Goal: Book appointment/travel/reservation

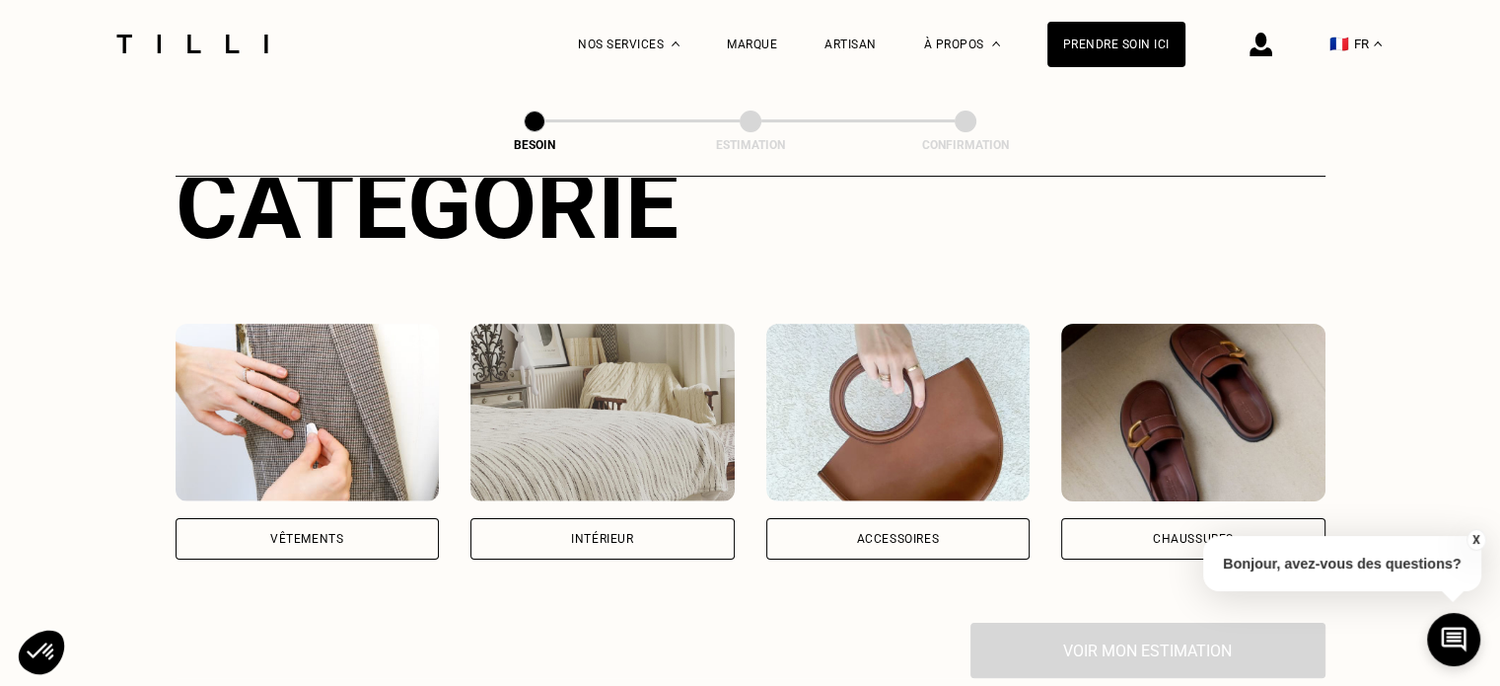
scroll to position [296, 0]
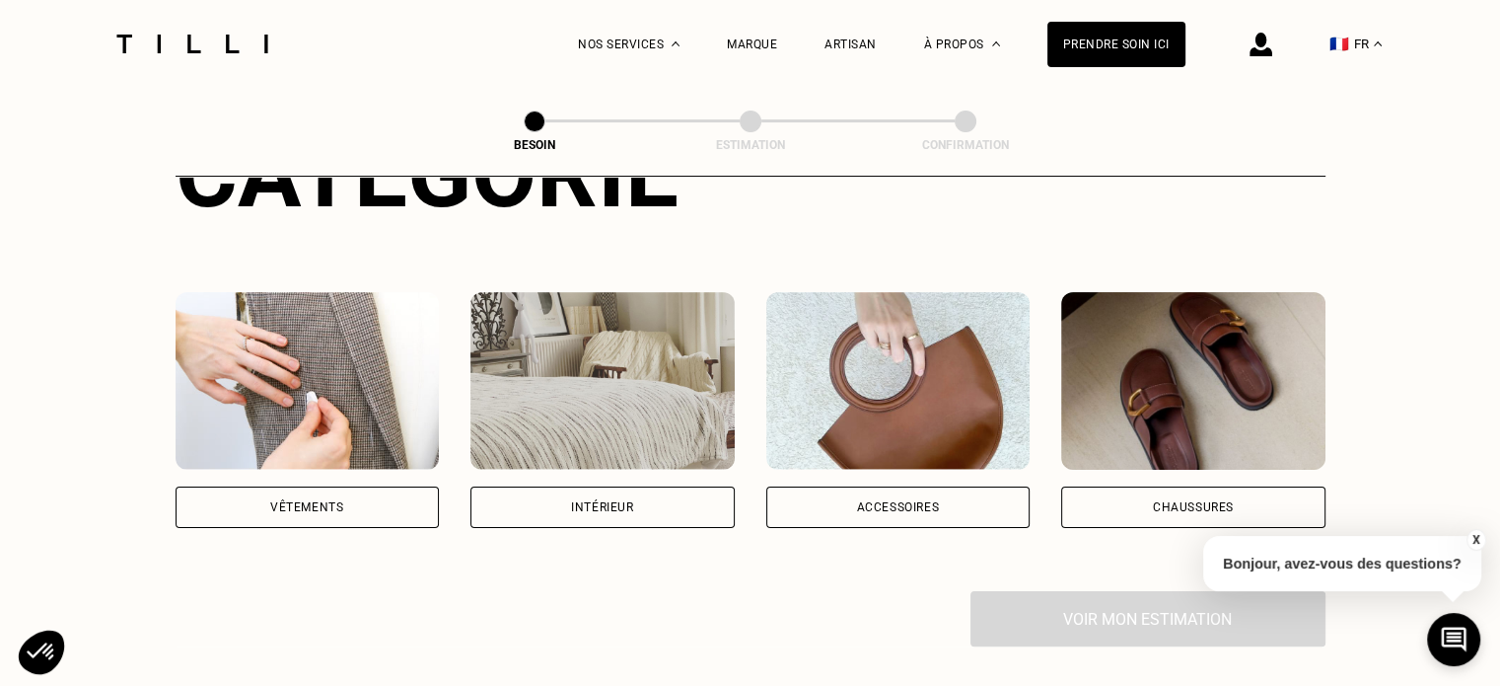
click at [239, 486] on div "Vêtements" at bounding box center [308, 506] width 264 height 41
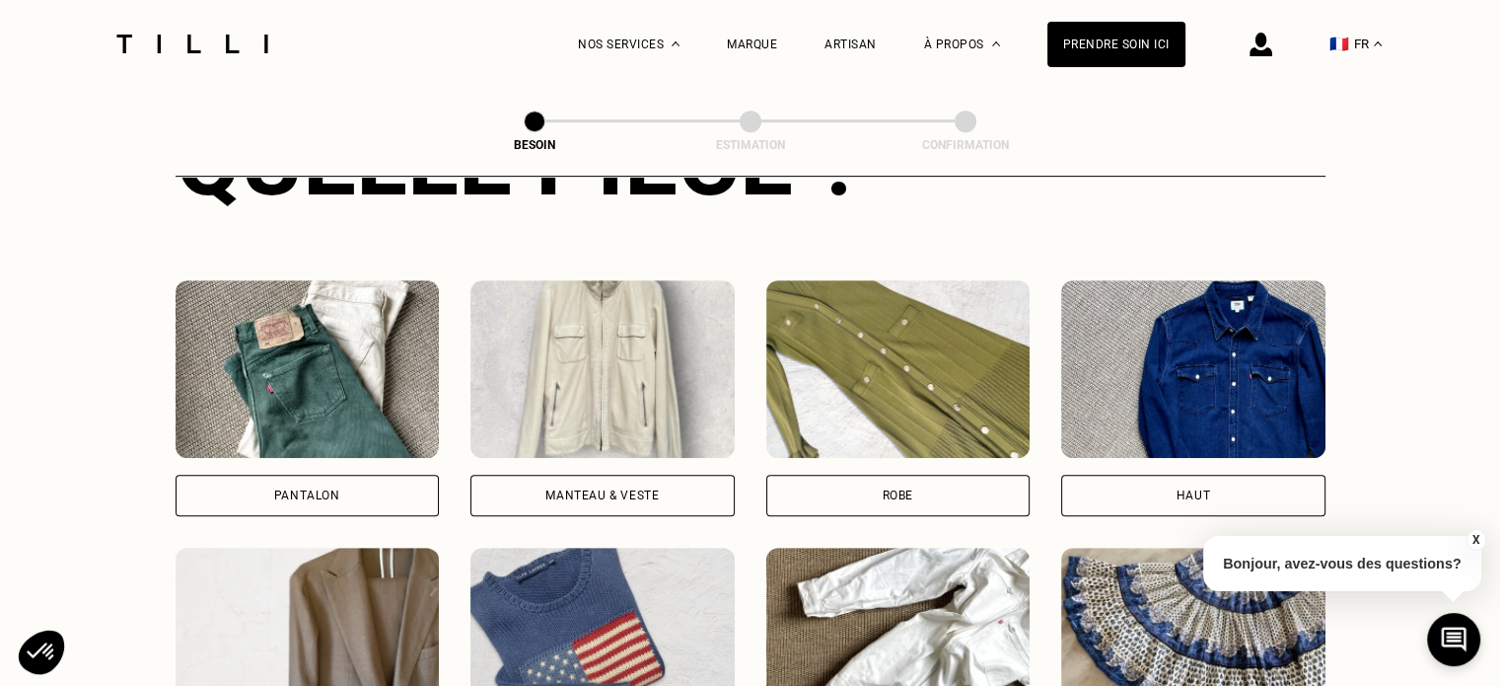
scroll to position [841, 0]
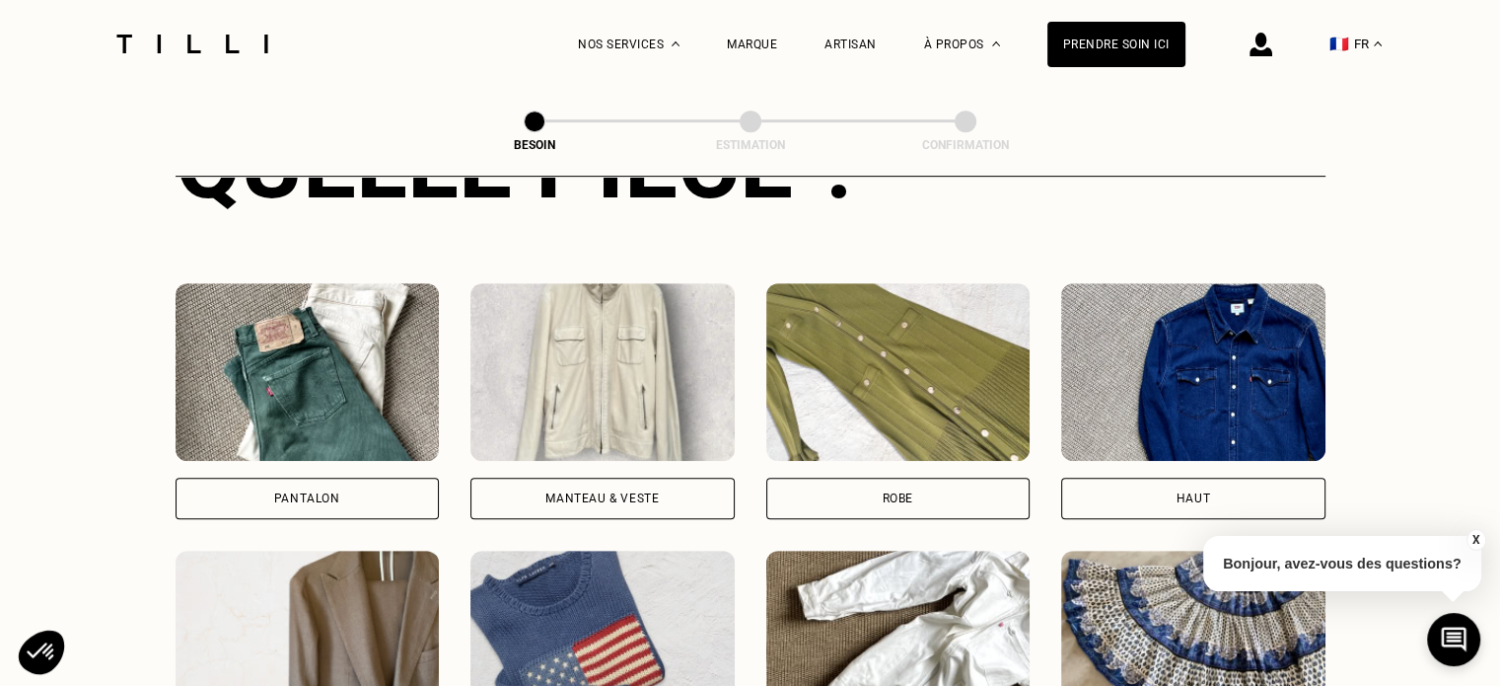
click at [1184, 485] on div "Haut" at bounding box center [1193, 497] width 264 height 41
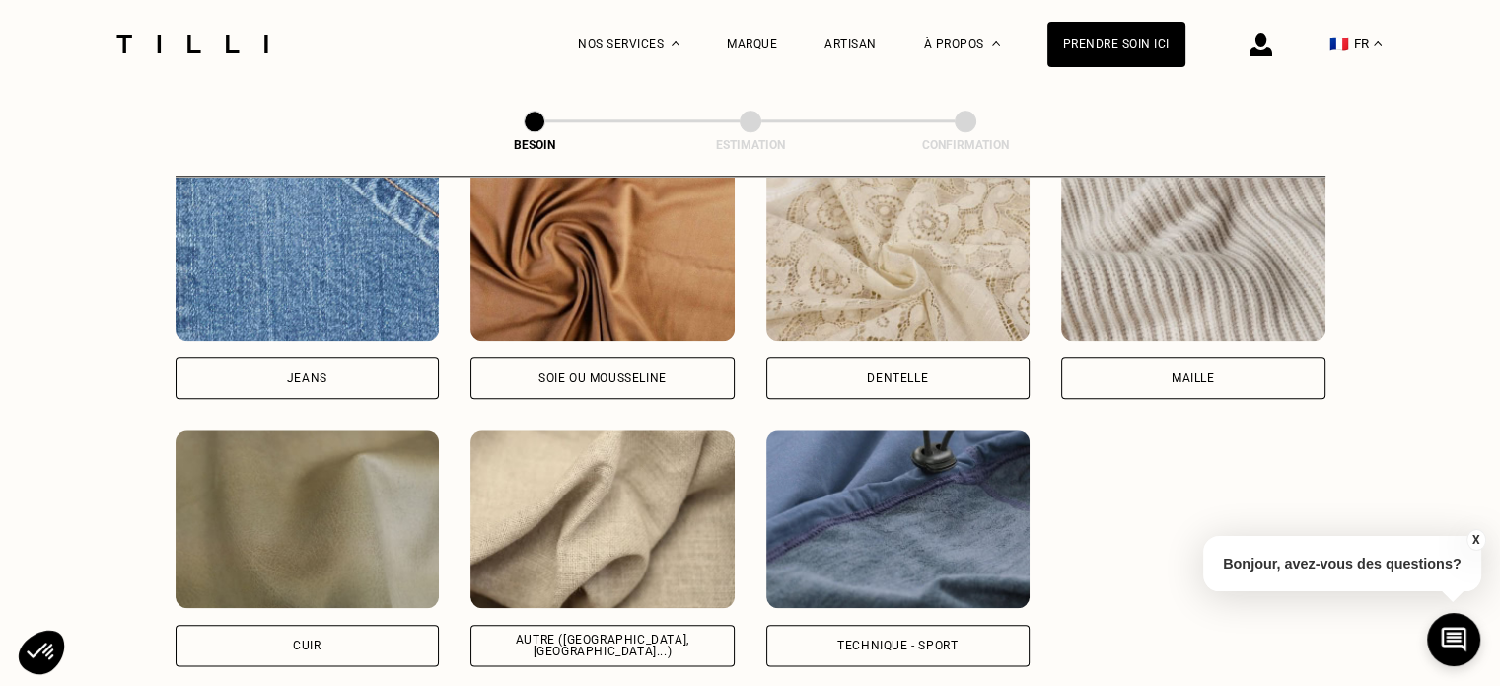
scroll to position [2209, 0]
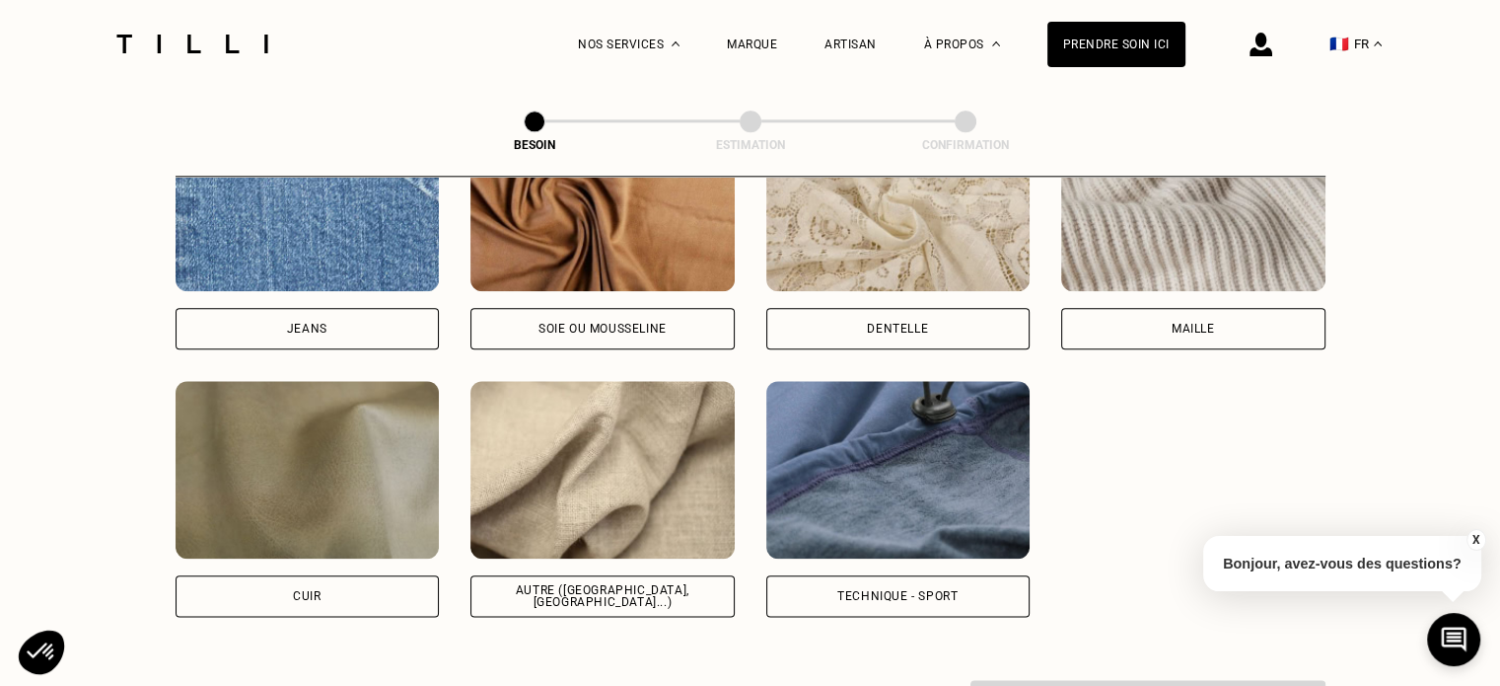
click at [637, 584] on div "Autre ([GEOGRAPHIC_DATA], [GEOGRAPHIC_DATA]...)" at bounding box center [602, 596] width 231 height 24
select select "FR"
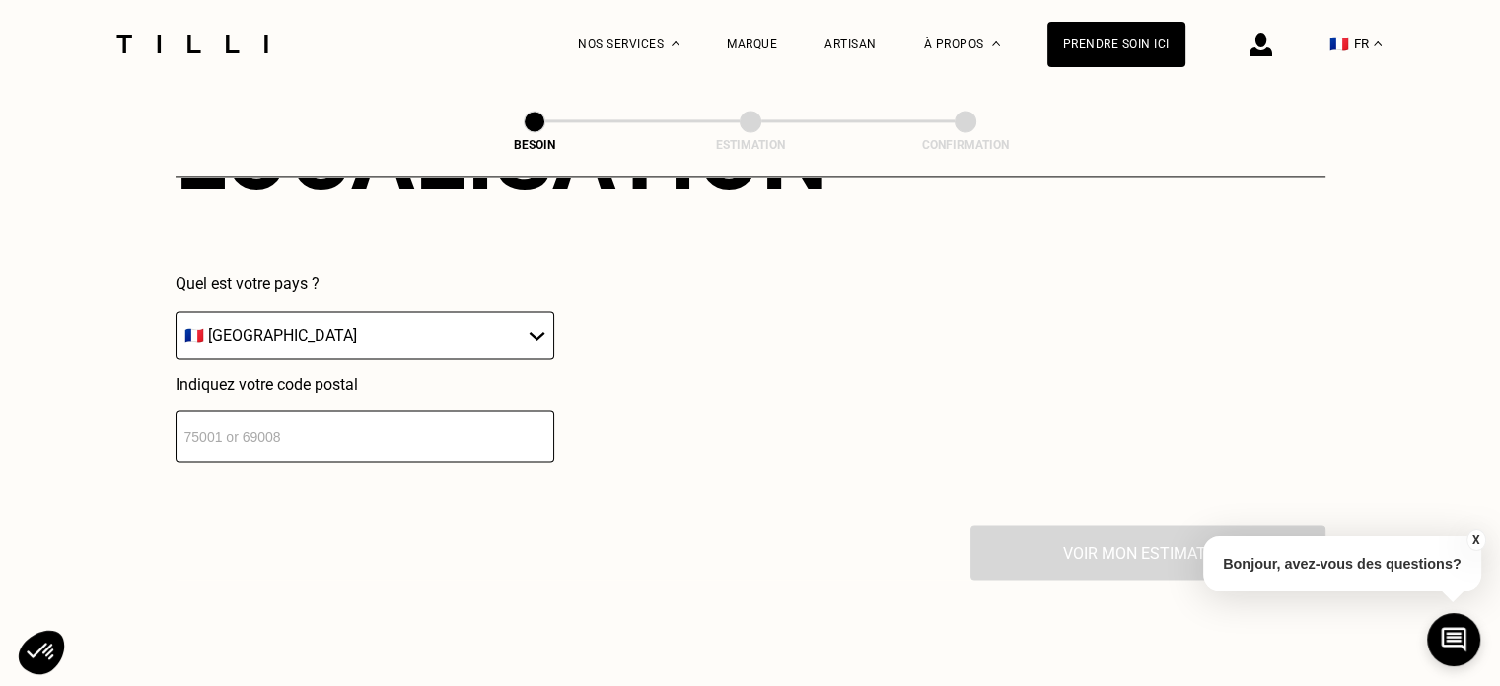
scroll to position [2946, 0]
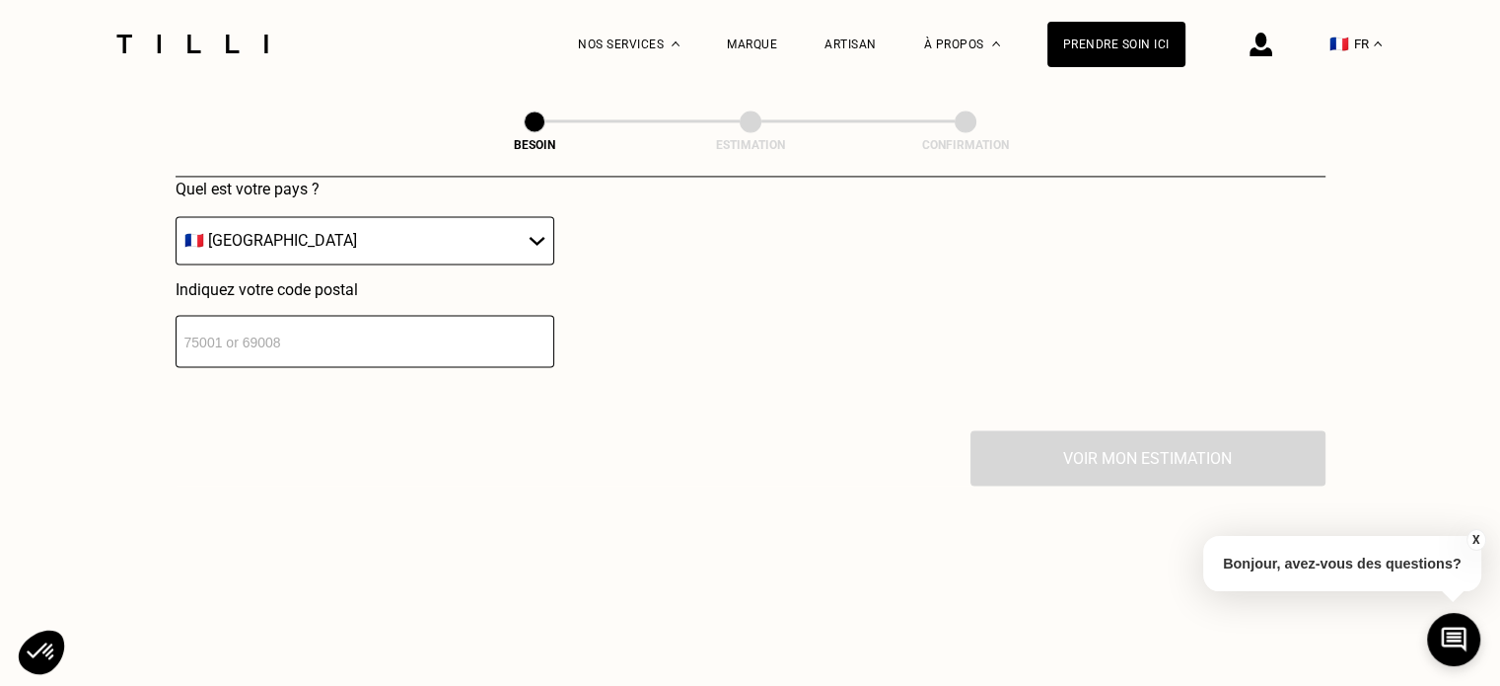
click at [402, 315] on input "number" at bounding box center [365, 341] width 379 height 52
type input "92380"
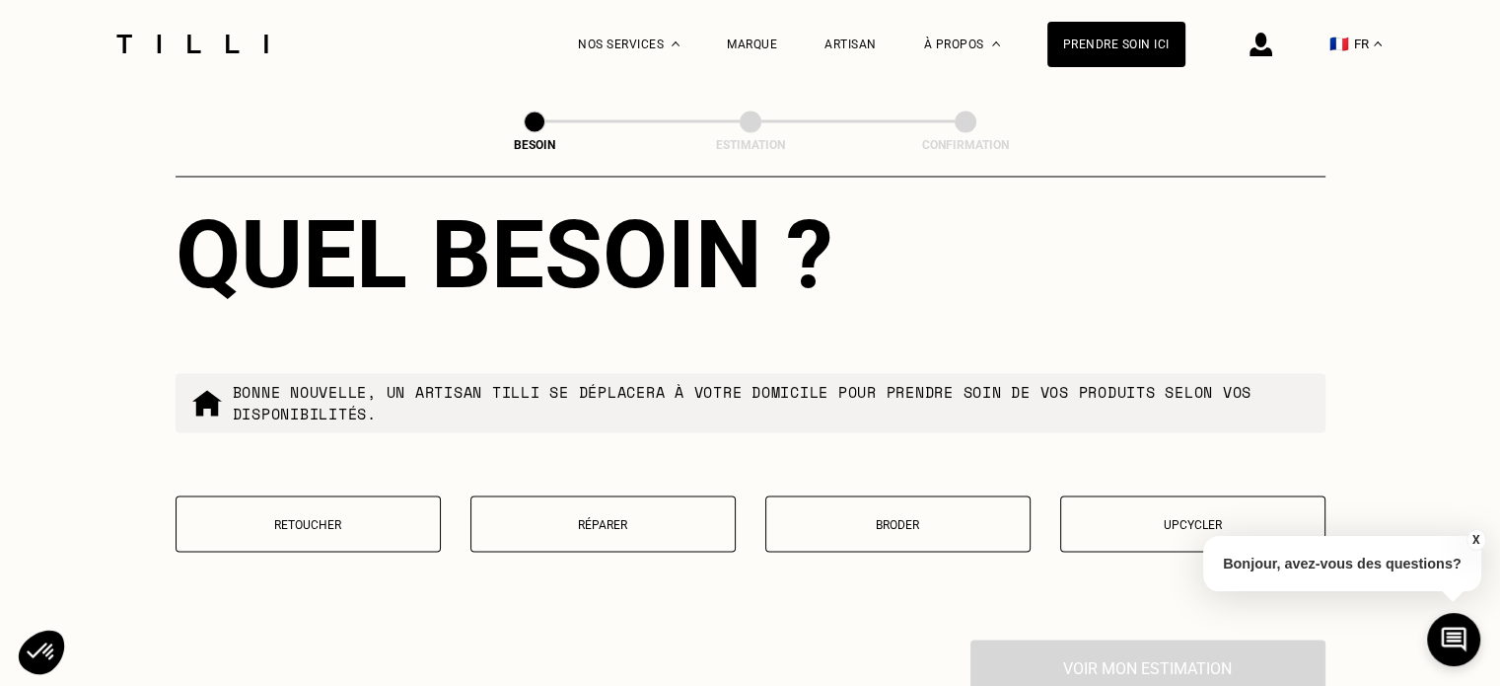
scroll to position [3338, 0]
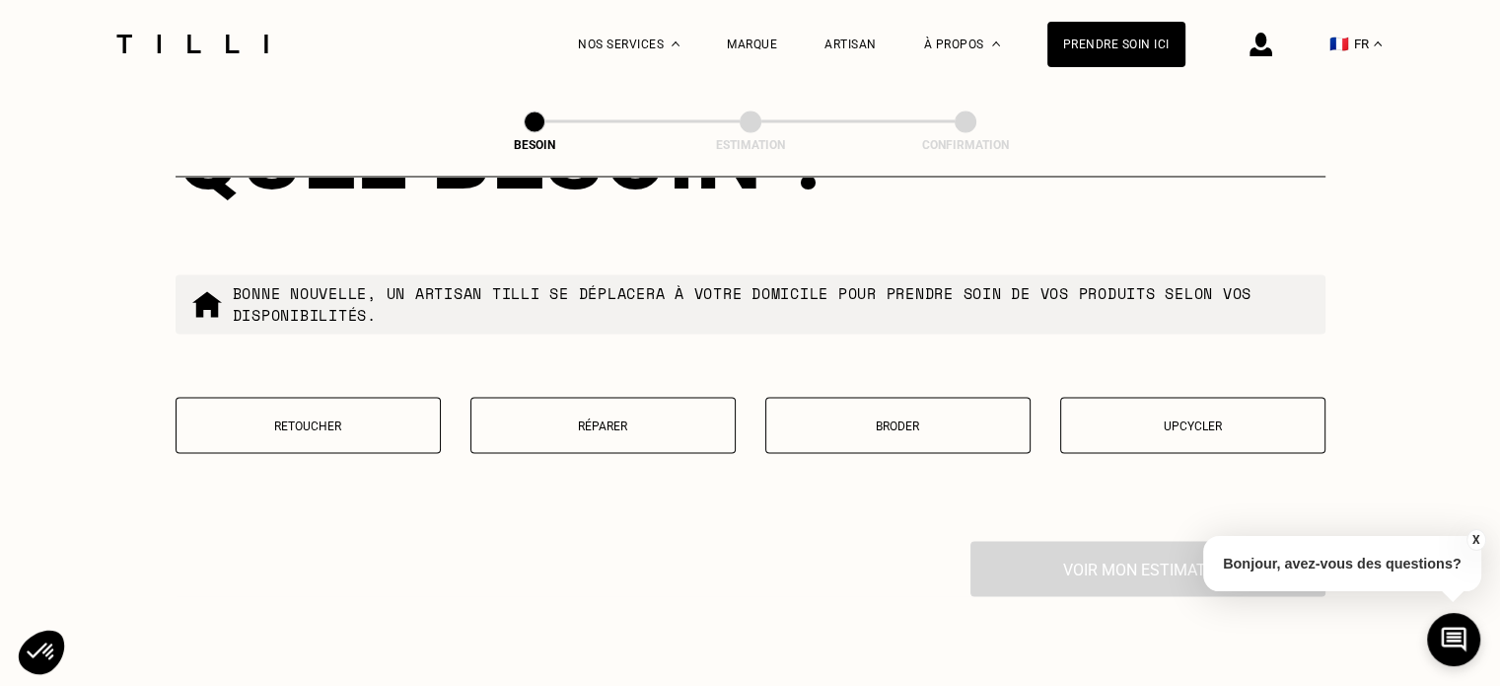
click at [383, 426] on button "Retoucher" at bounding box center [308, 425] width 265 height 56
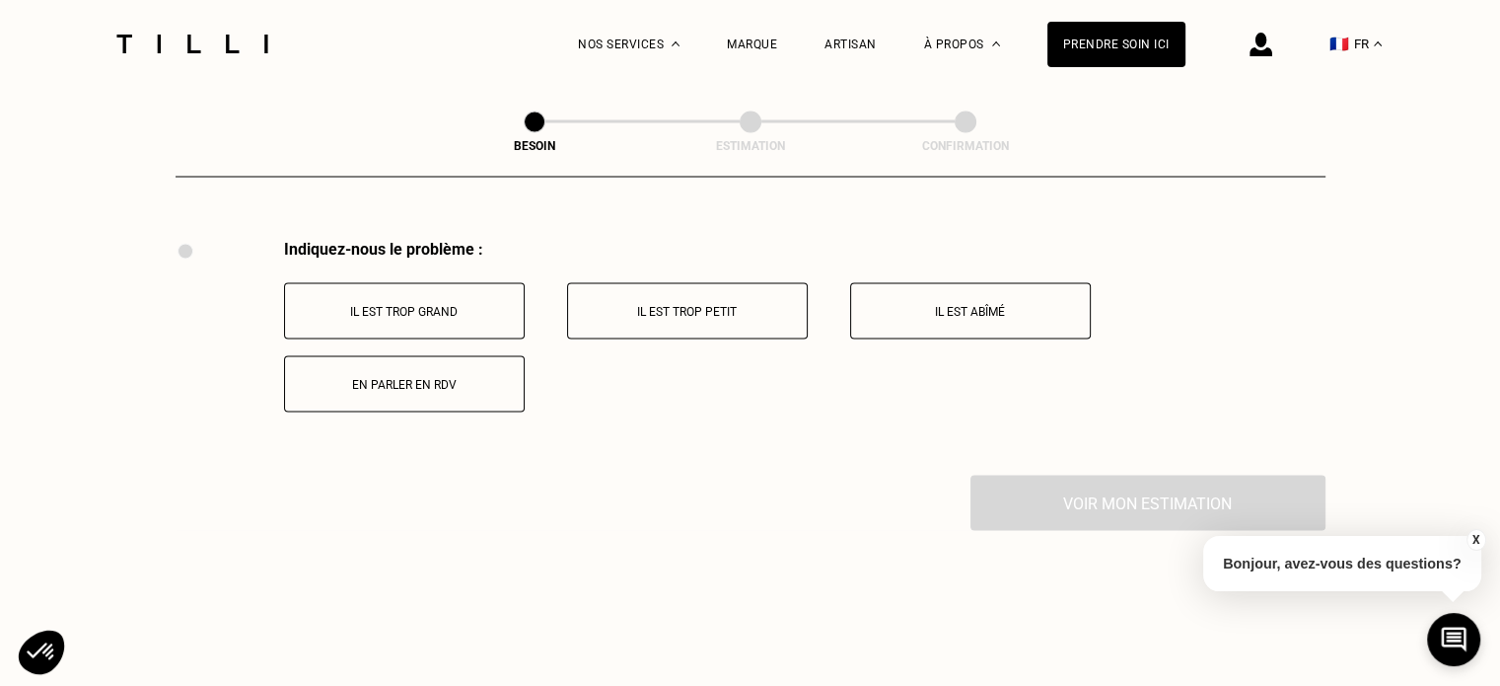
scroll to position [3647, 0]
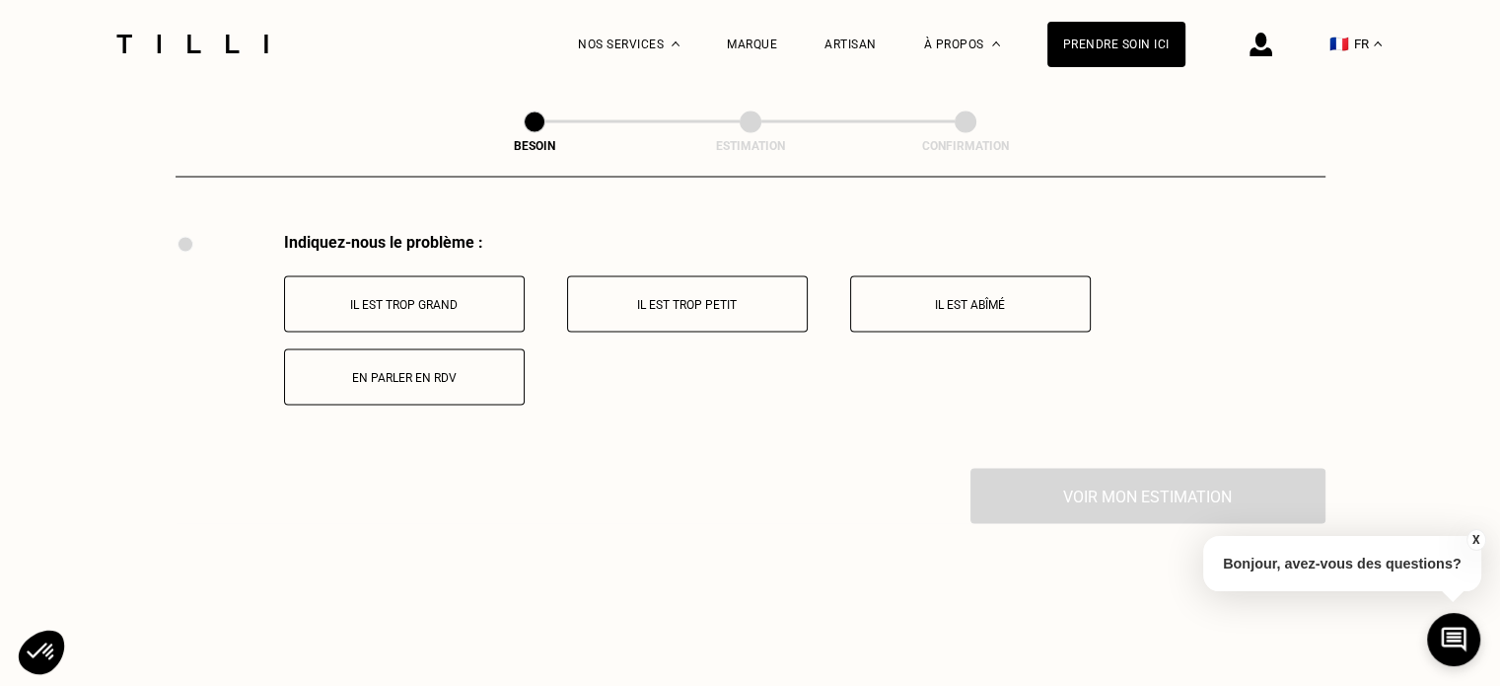
click at [388, 370] on p "En parler en RDV" at bounding box center [404, 377] width 219 height 14
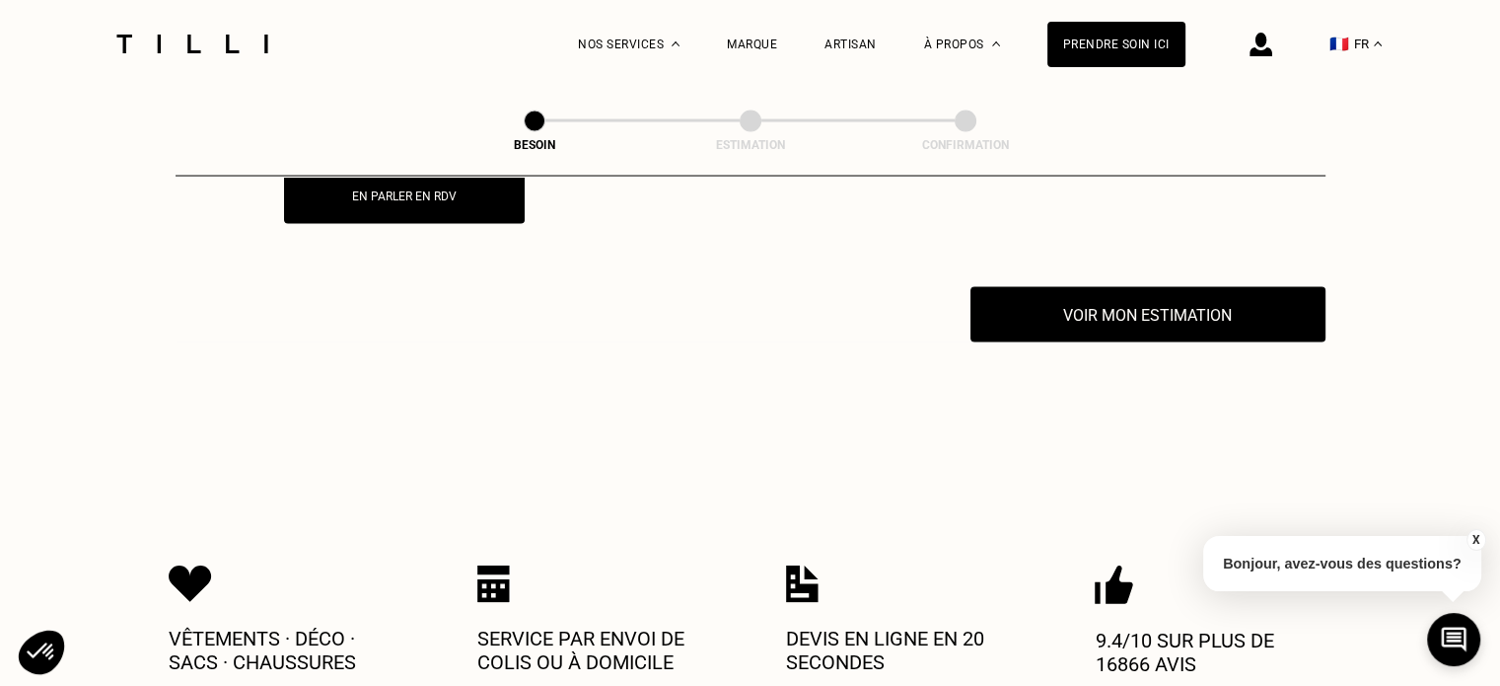
scroll to position [3883, 0]
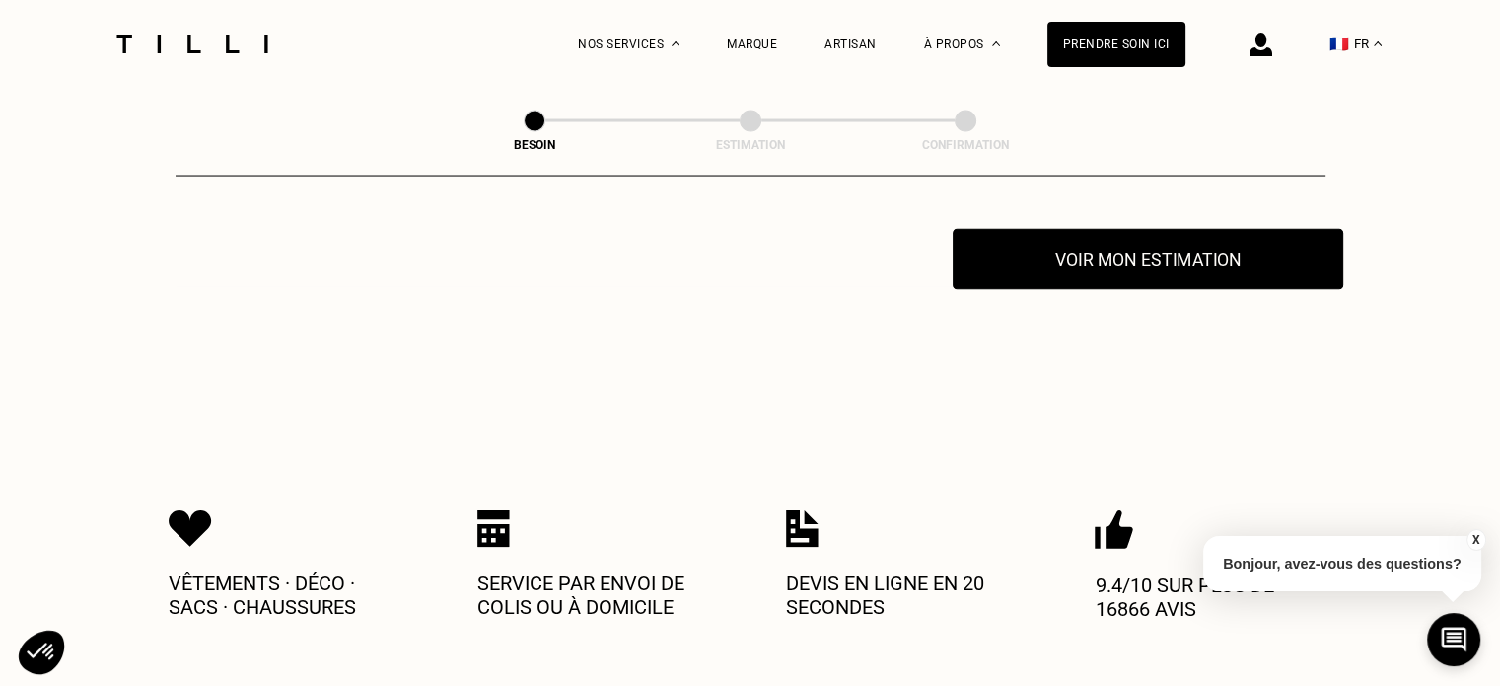
click at [1156, 260] on button "Voir mon estimation" at bounding box center [1148, 259] width 391 height 61
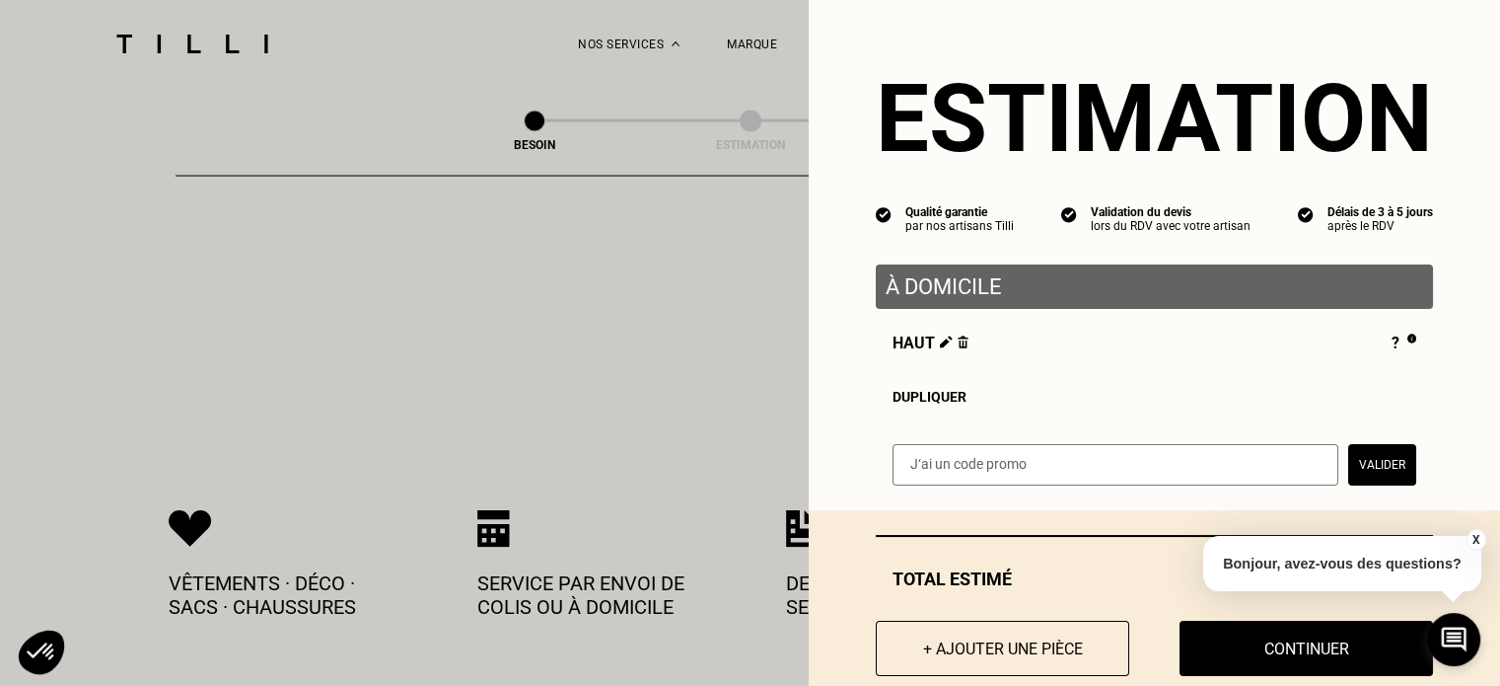
scroll to position [44, 0]
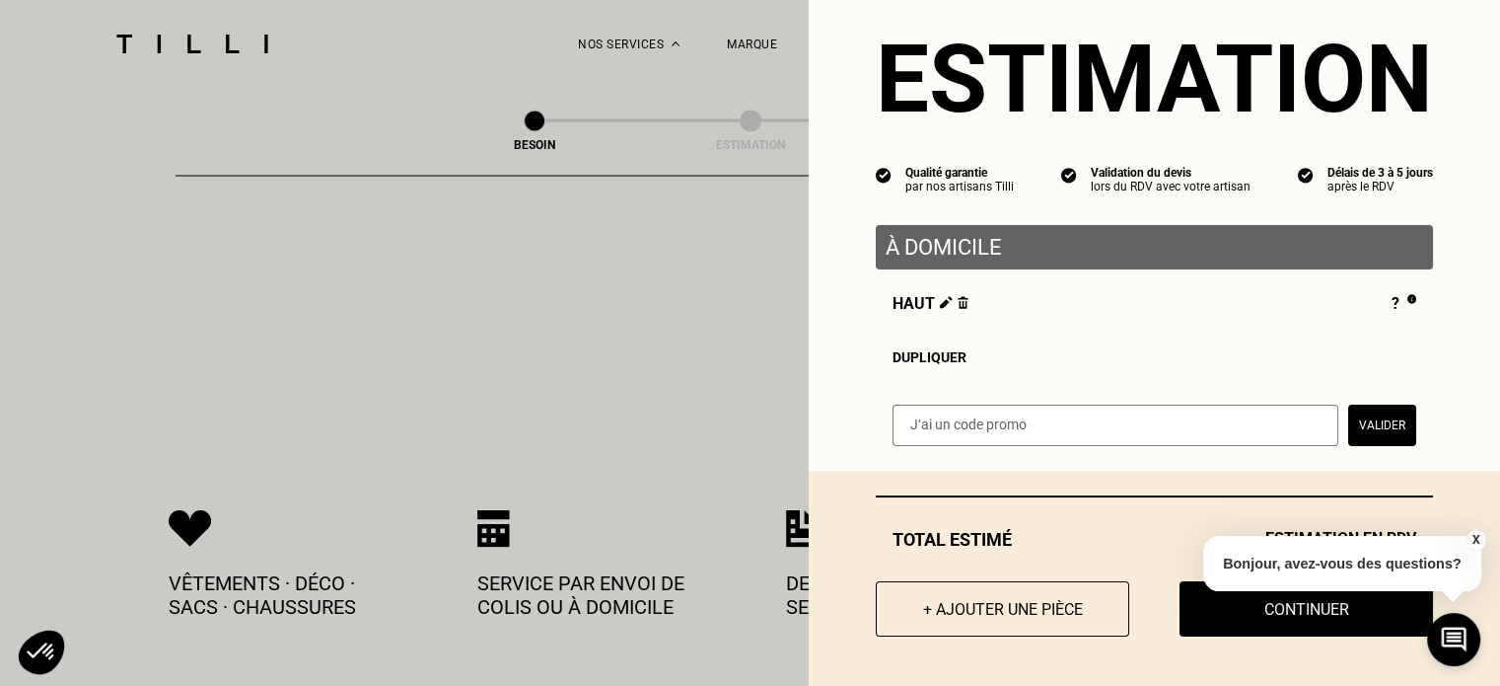
click at [1474, 539] on button "X" at bounding box center [1476, 540] width 20 height 22
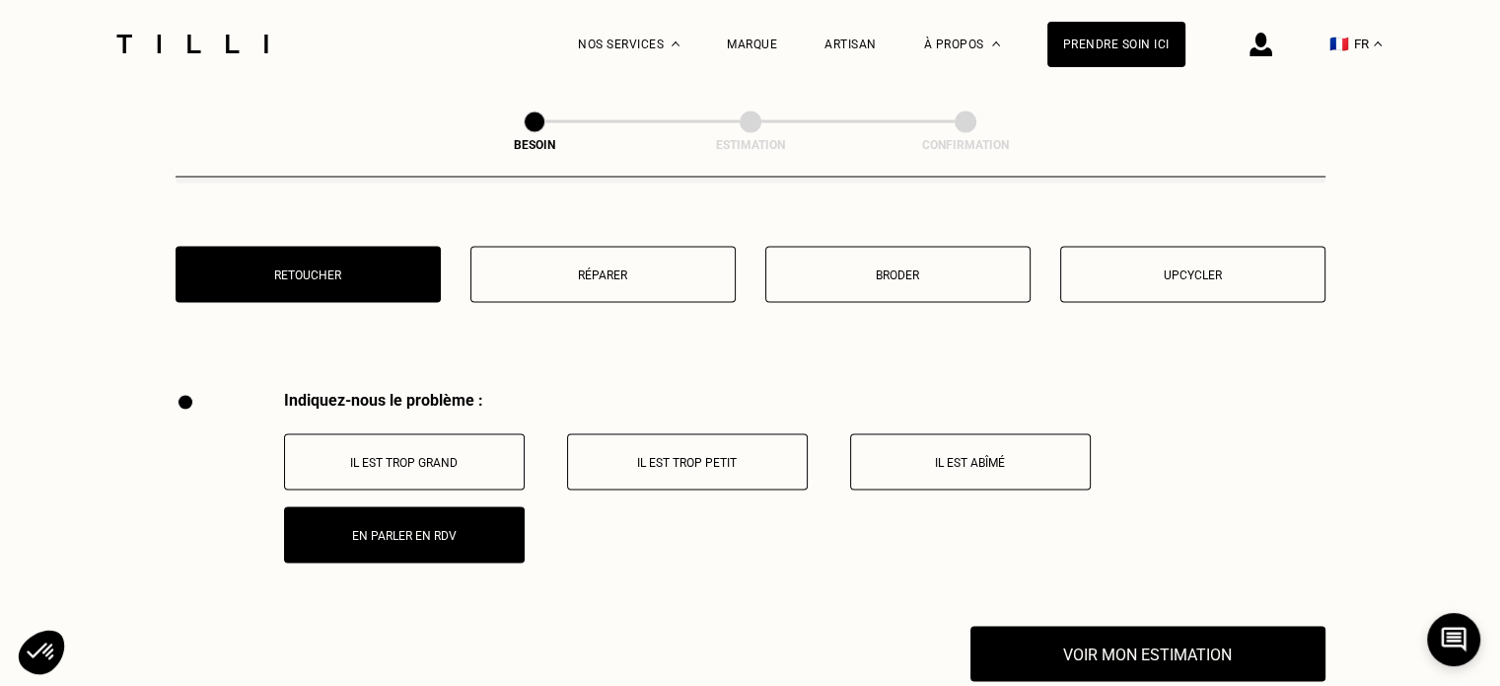
scroll to position [3488, 0]
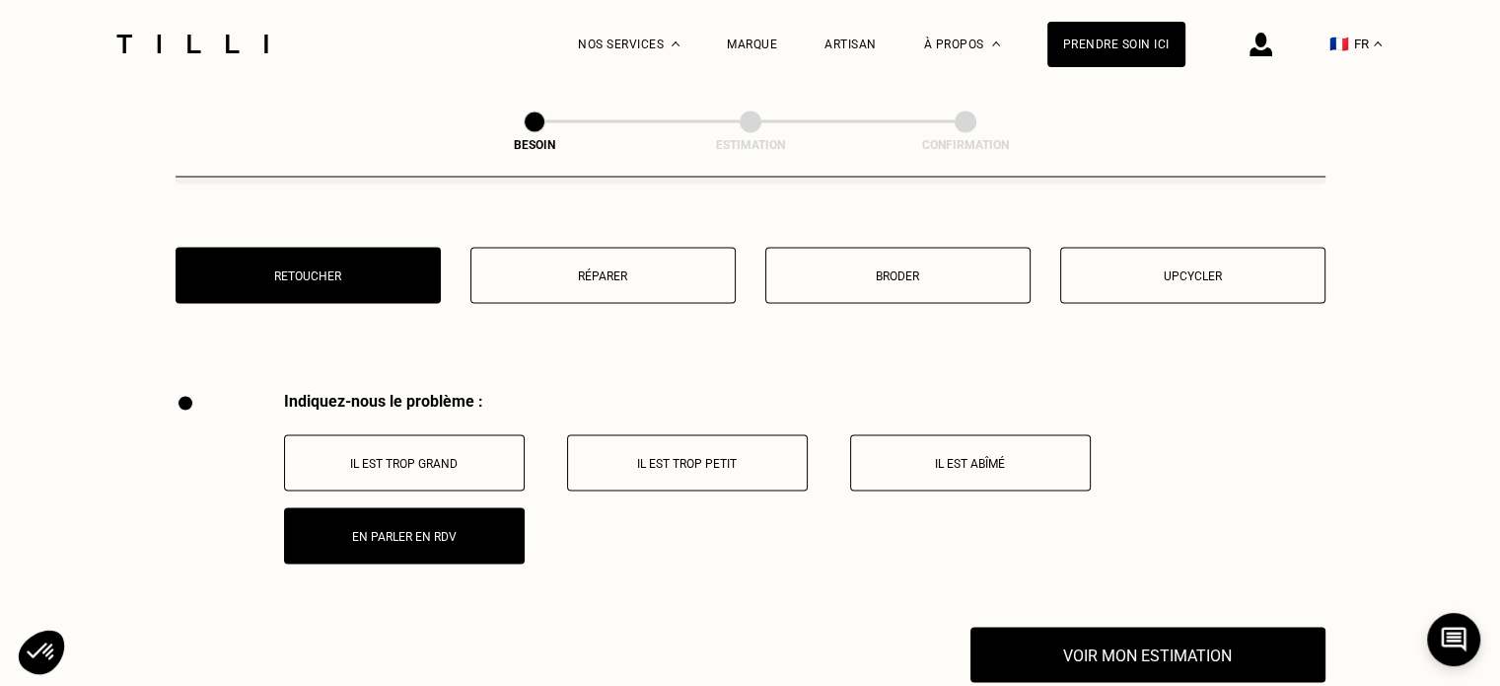
click at [673, 456] on p "Il est trop petit" at bounding box center [687, 463] width 219 height 14
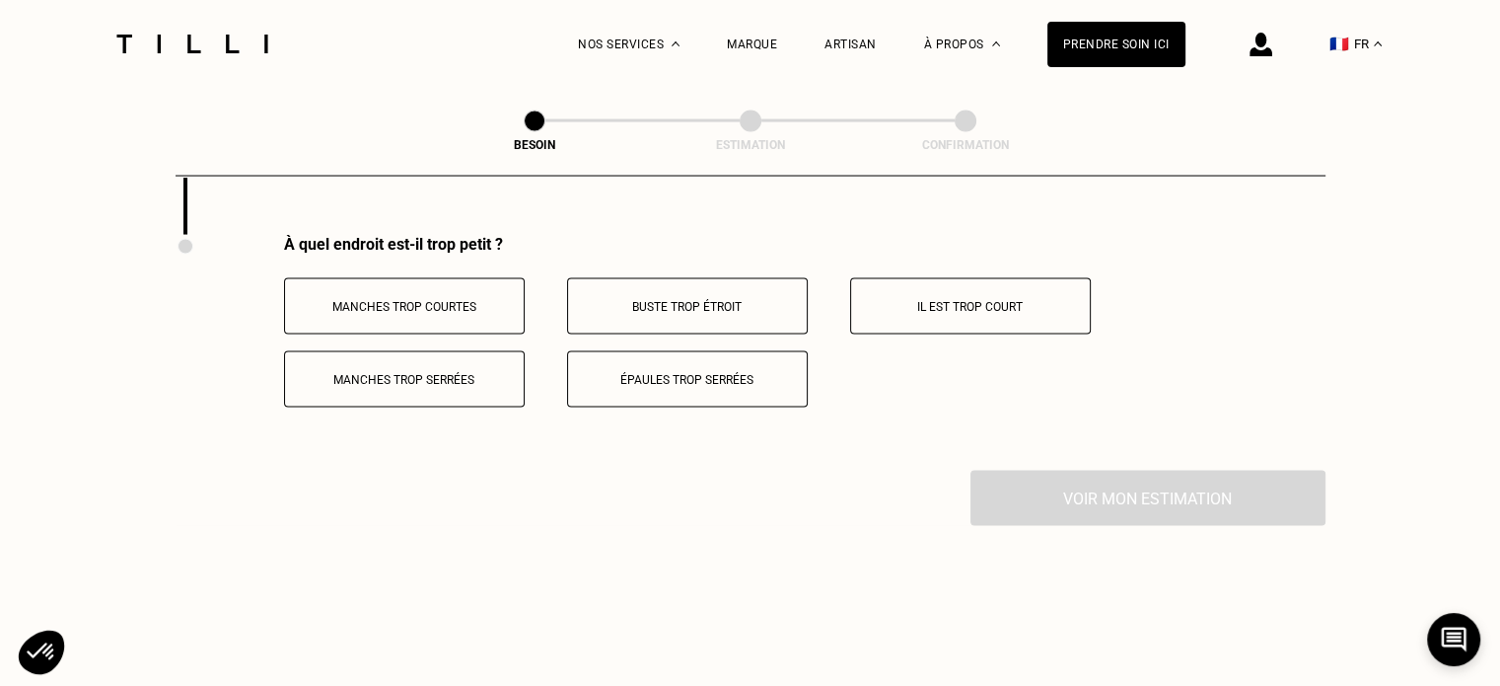
scroll to position [3883, 0]
click at [692, 299] on p "Buste trop étroit" at bounding box center [687, 304] width 219 height 14
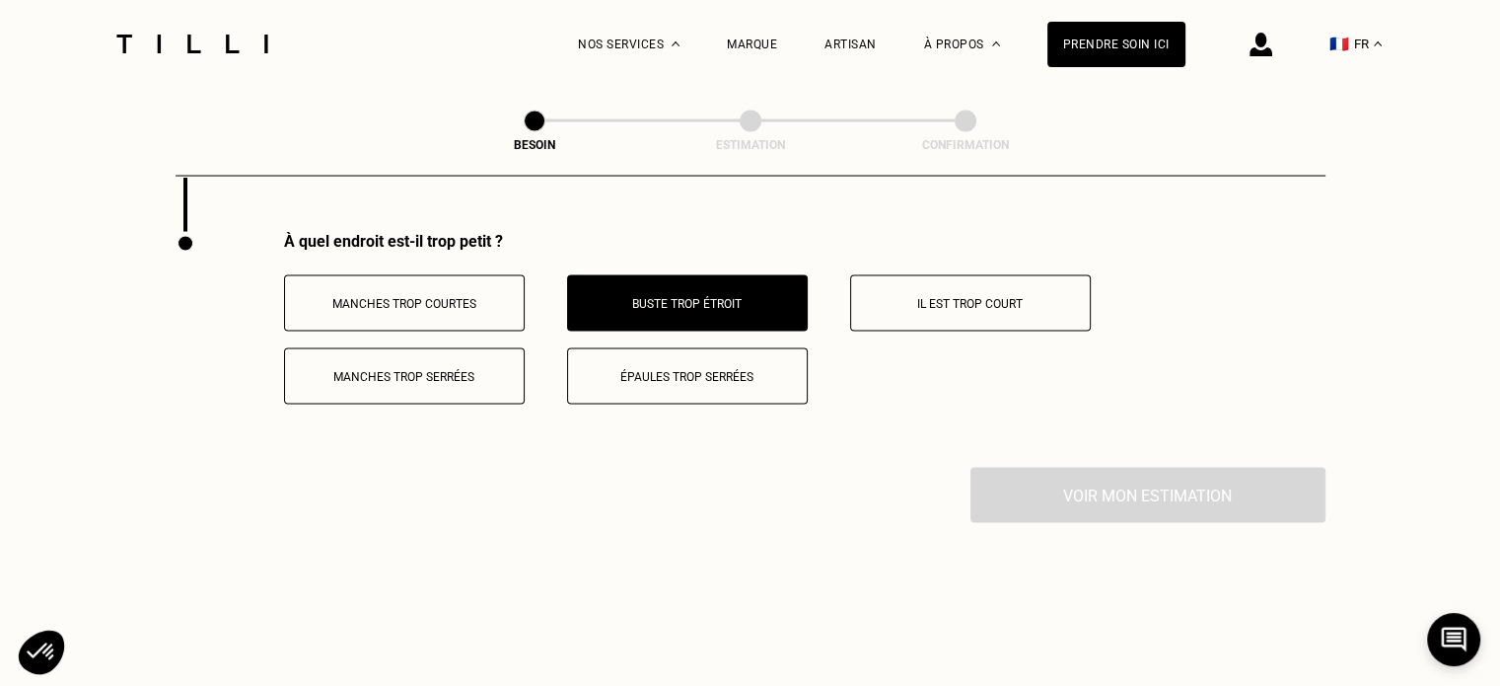
click at [1138, 495] on div "Voir mon estimation" at bounding box center [751, 495] width 1150 height 55
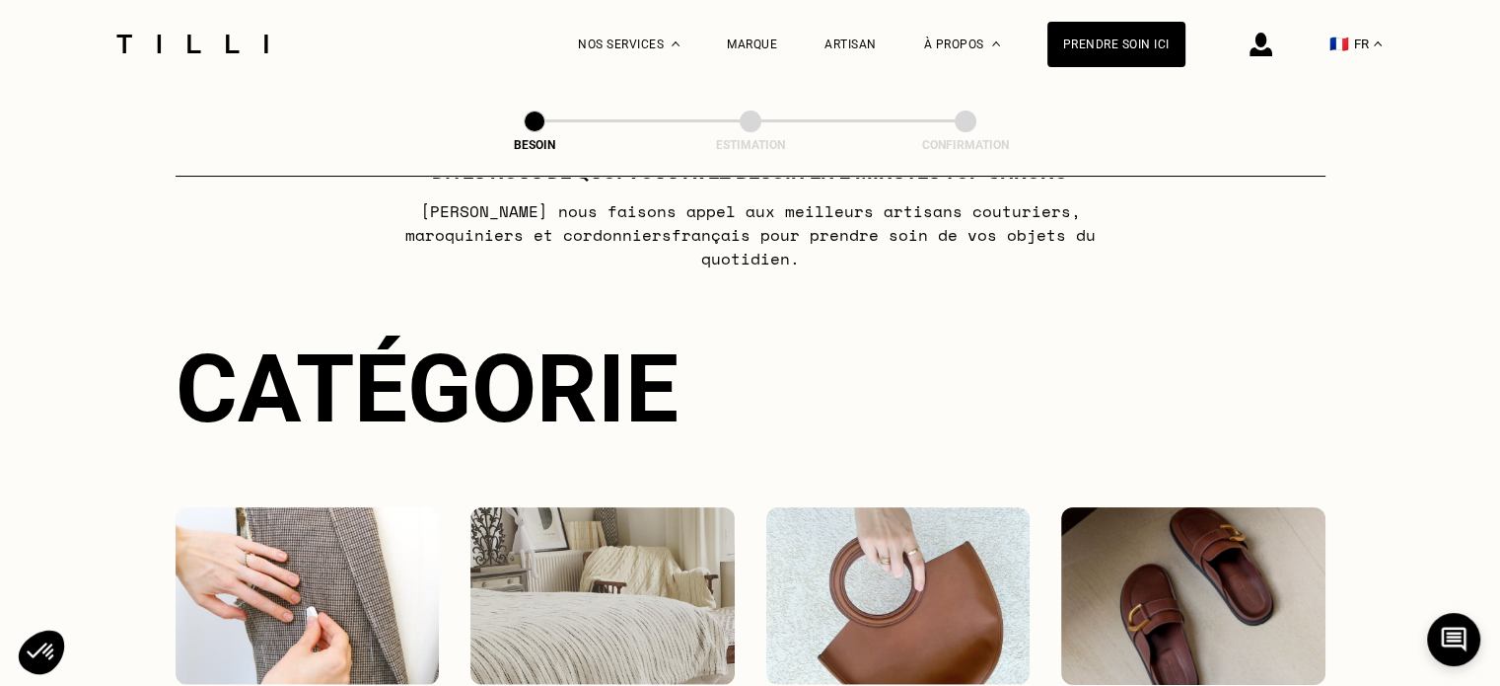
scroll to position [0, 0]
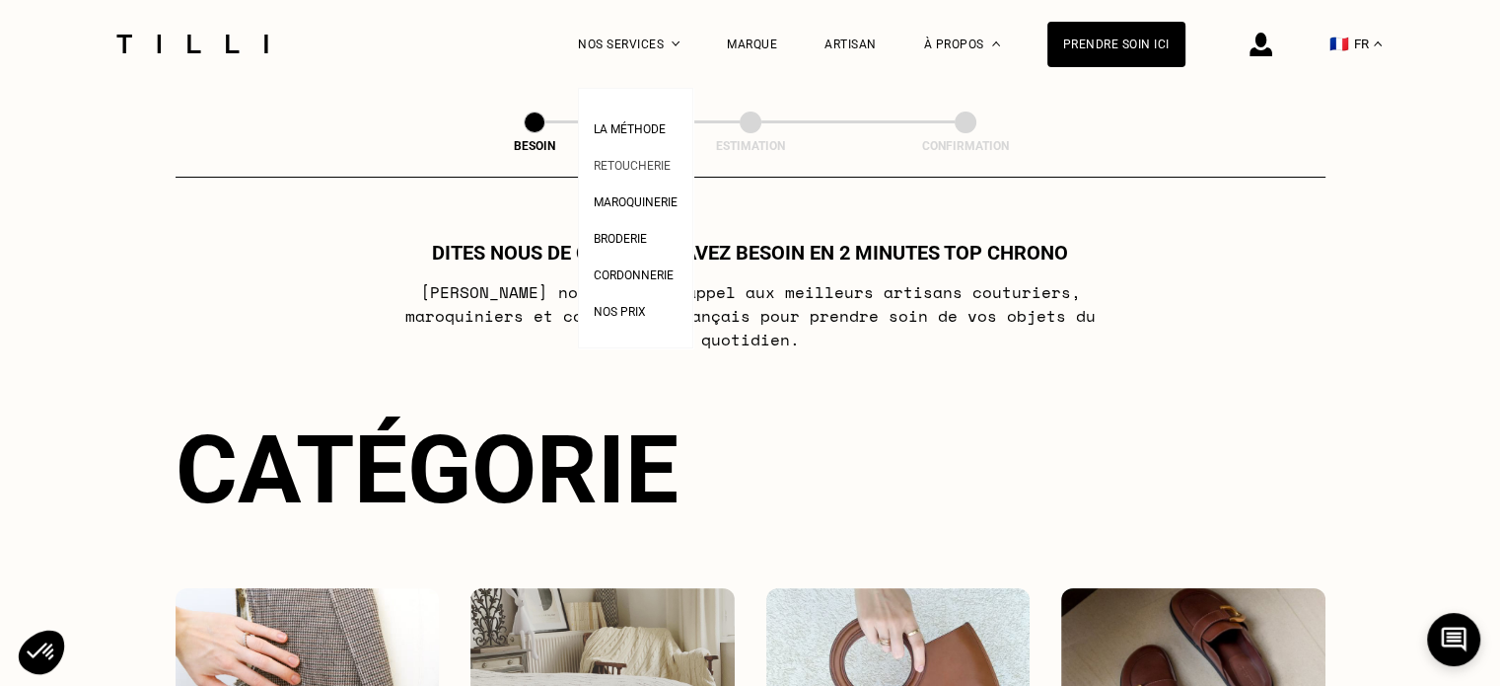
click at [625, 163] on span "Retoucherie" at bounding box center [632, 166] width 77 height 14
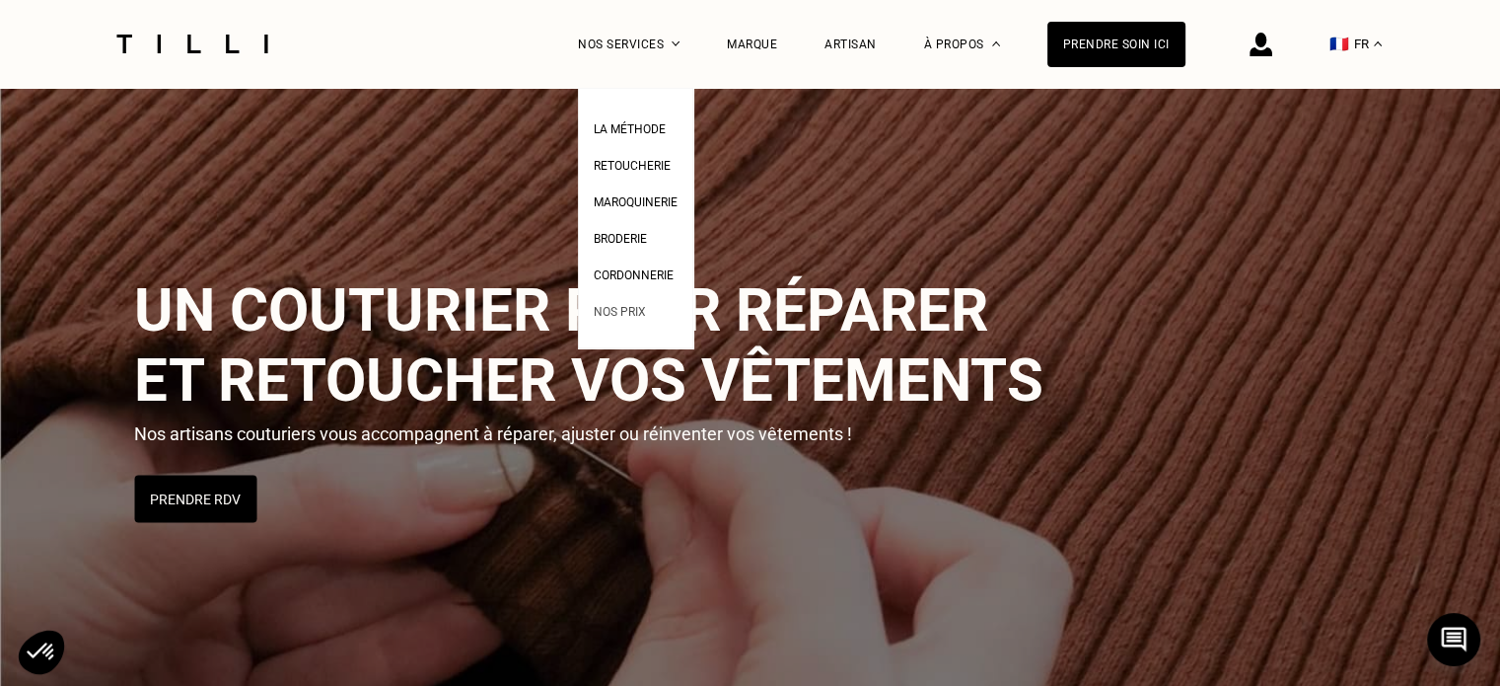
click at [639, 319] on span "Nos prix" at bounding box center [620, 312] width 52 height 14
select select "FR"
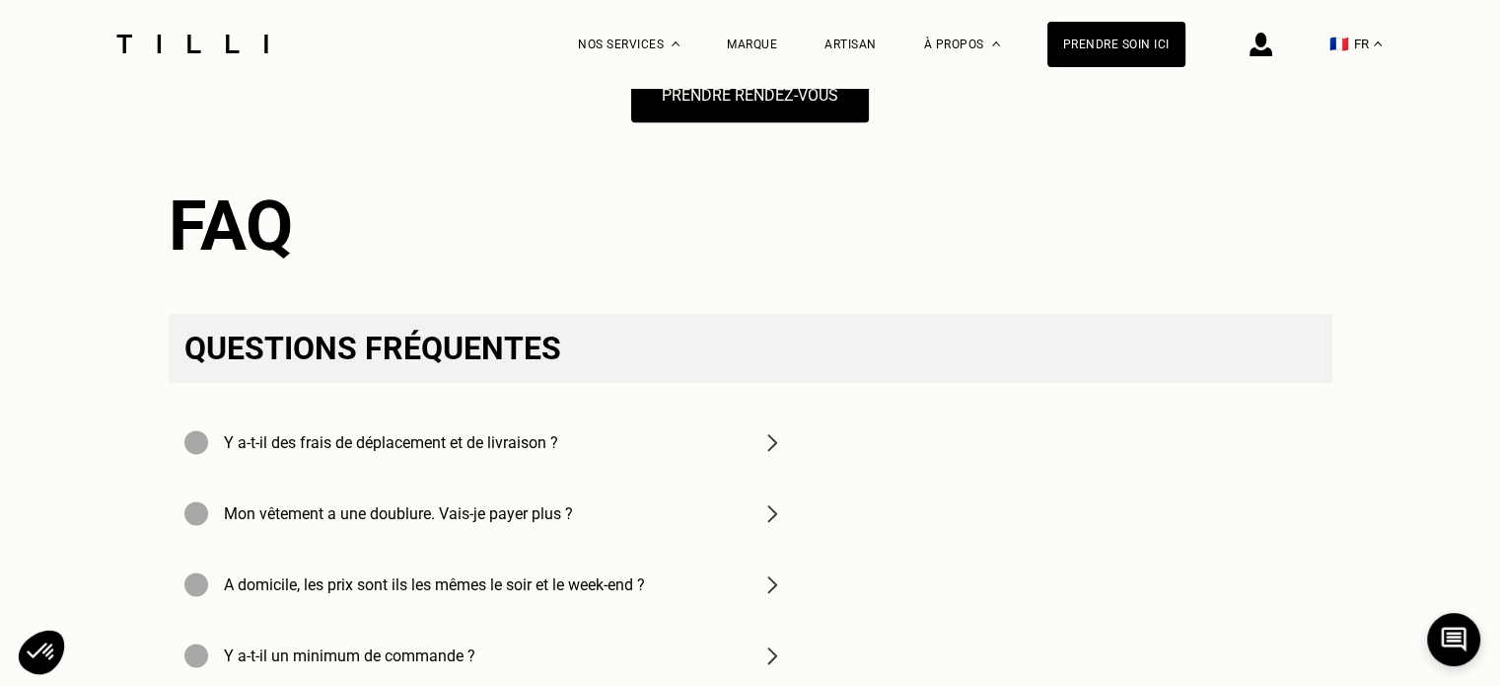
scroll to position [2565, 0]
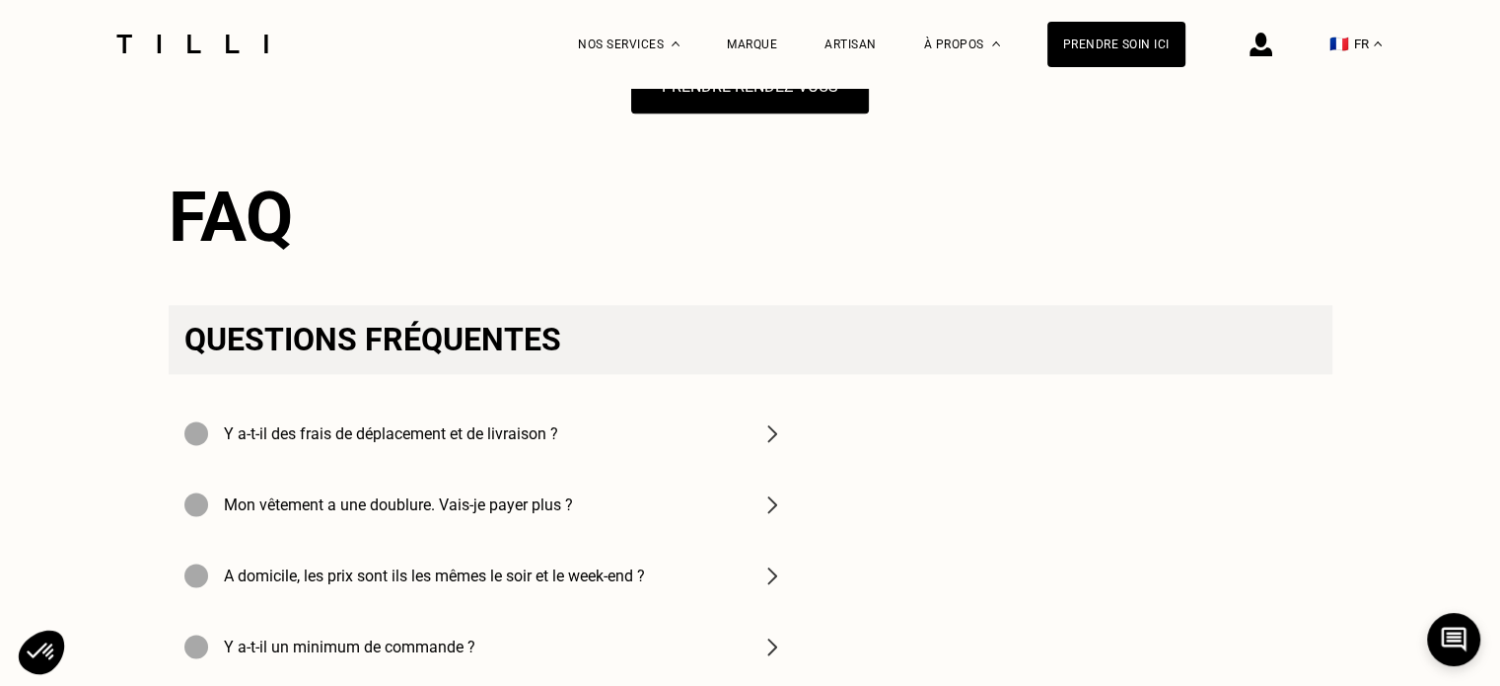
click at [698, 469] on div "Y a-t-il des frais de déplacement et de livraison ?" at bounding box center [484, 433] width 631 height 71
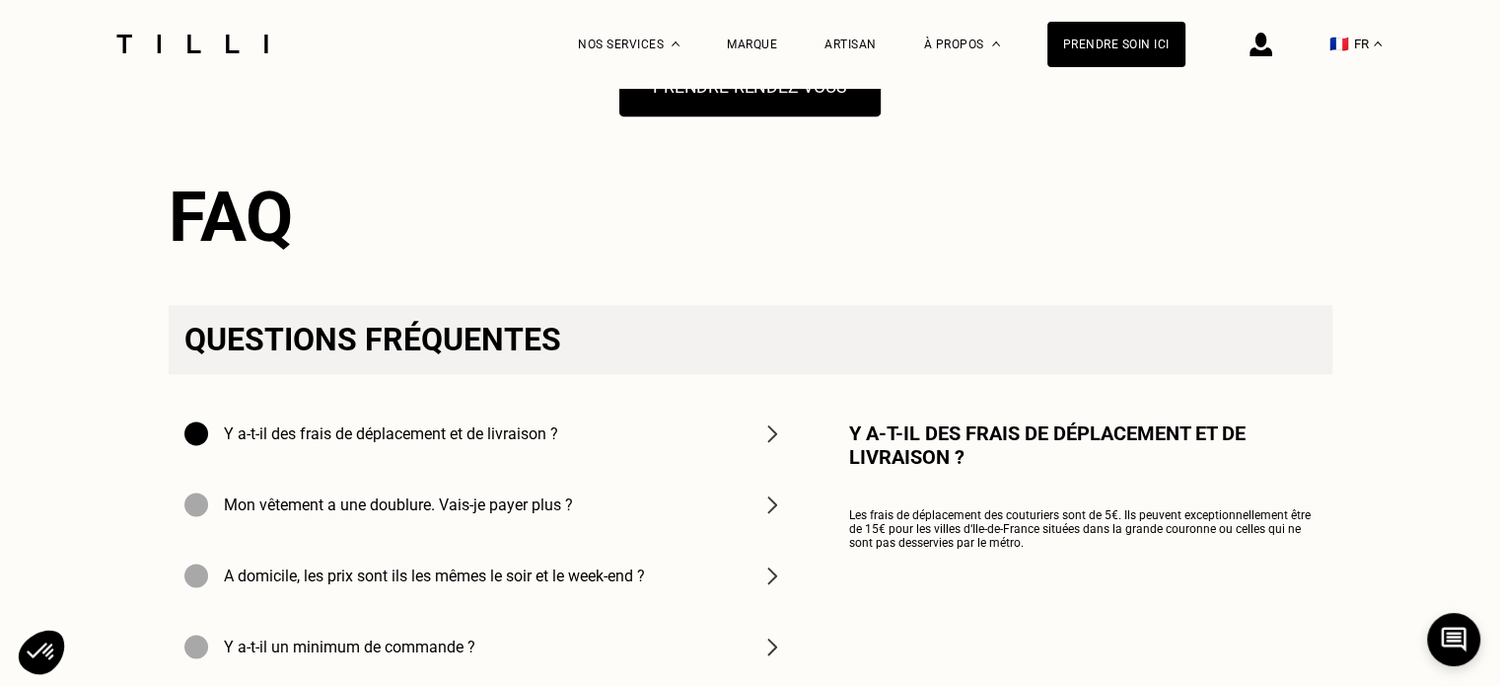
click at [703, 116] on button "Prendre rendez-vous" at bounding box center [750, 85] width 261 height 61
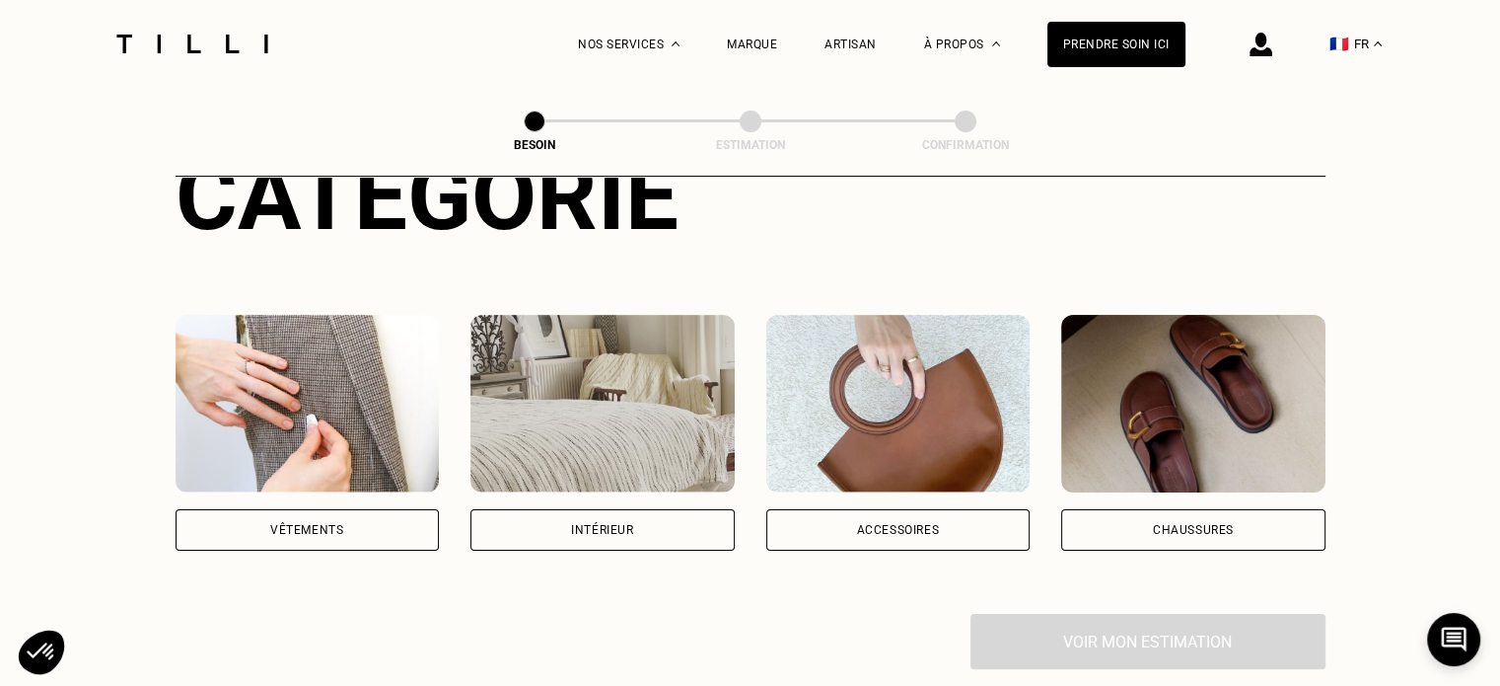
scroll to position [296, 0]
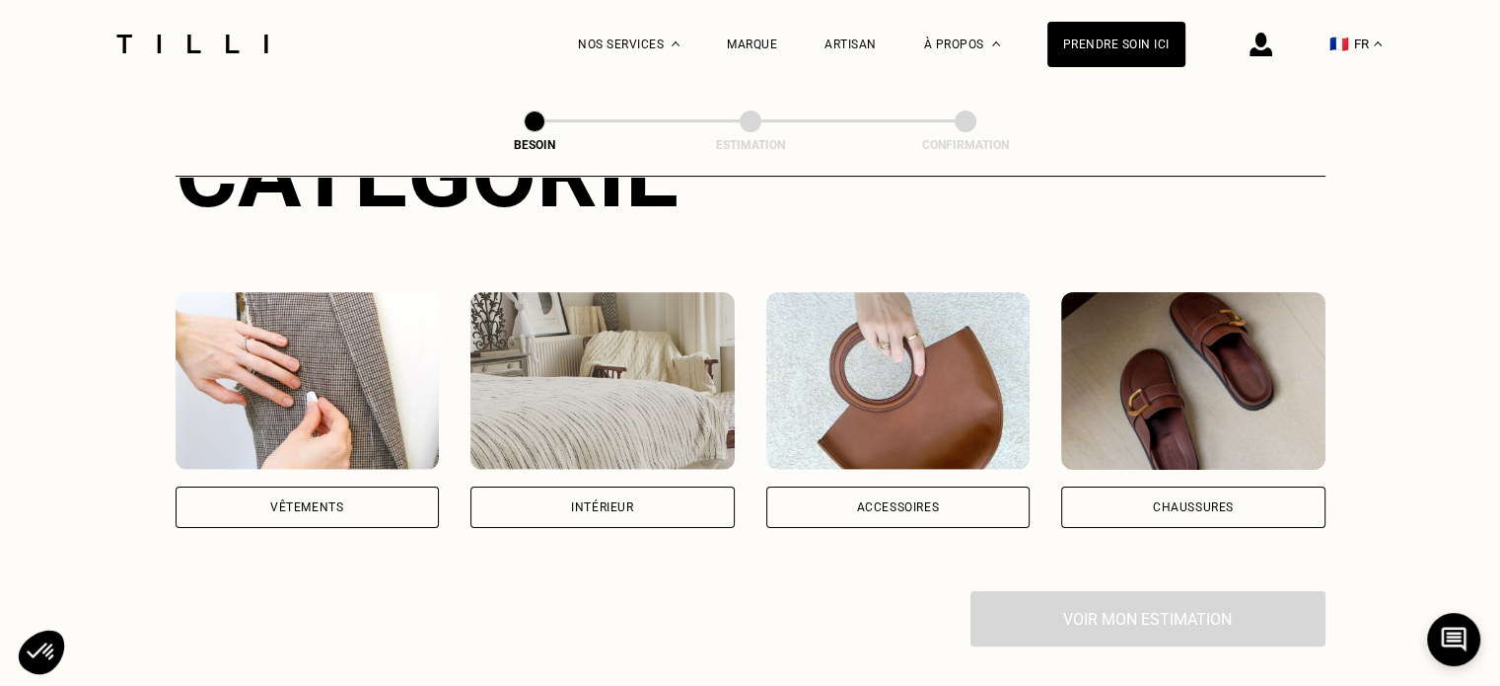
click at [339, 364] on img at bounding box center [308, 381] width 264 height 178
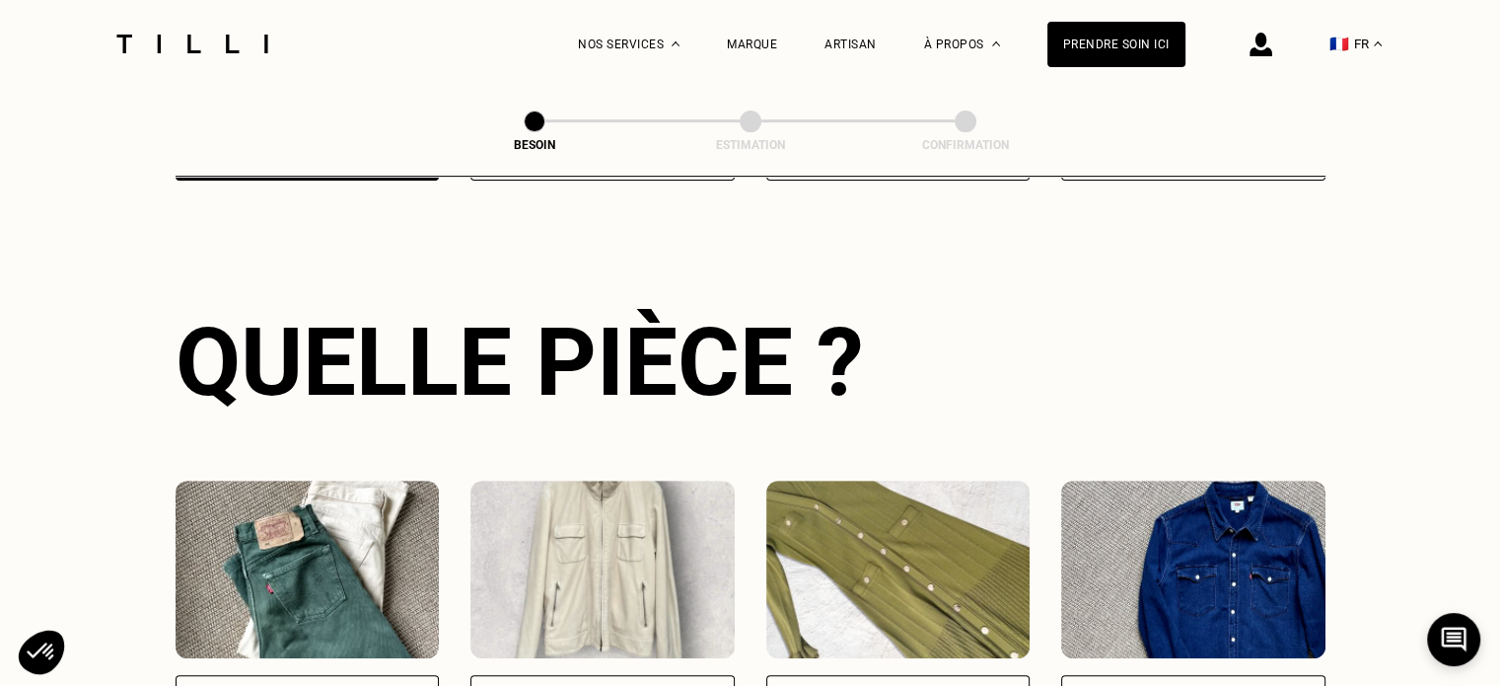
scroll to position [833, 0]
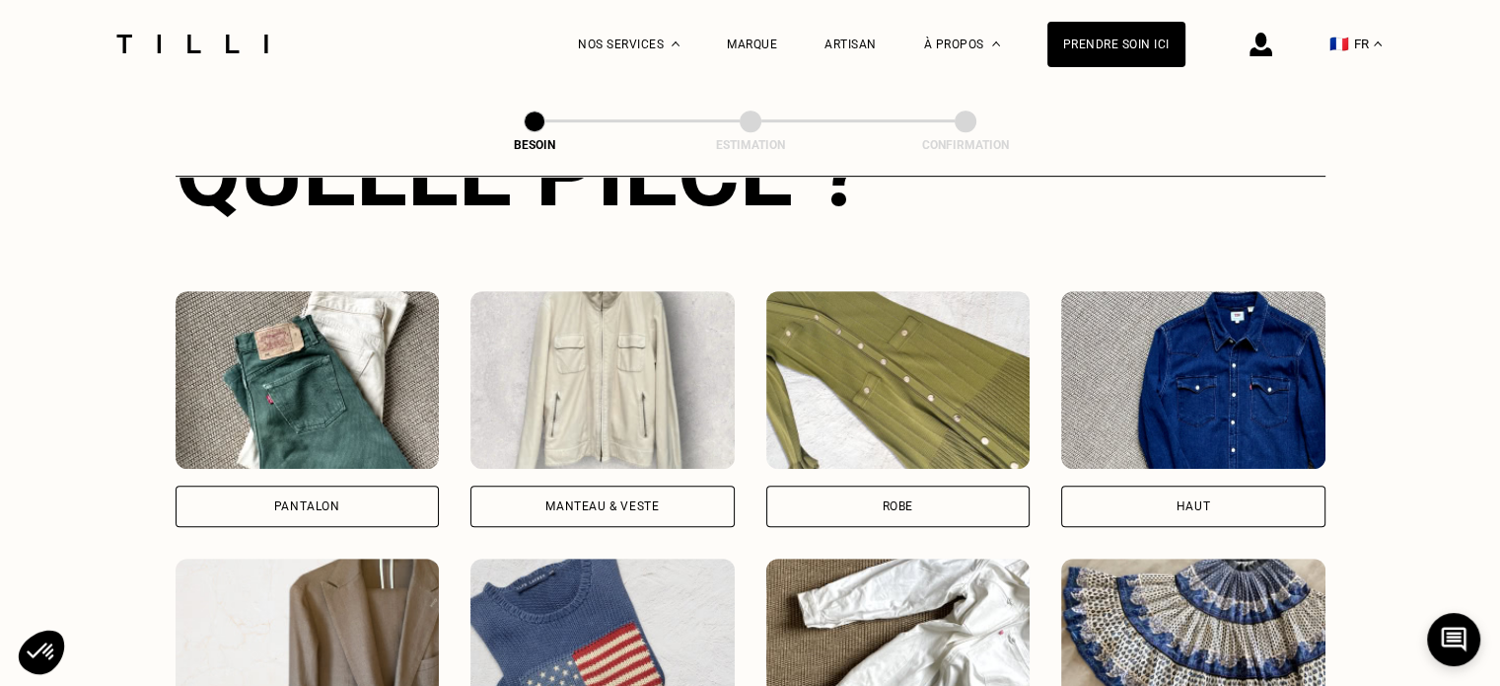
click at [1218, 350] on img at bounding box center [1193, 380] width 264 height 178
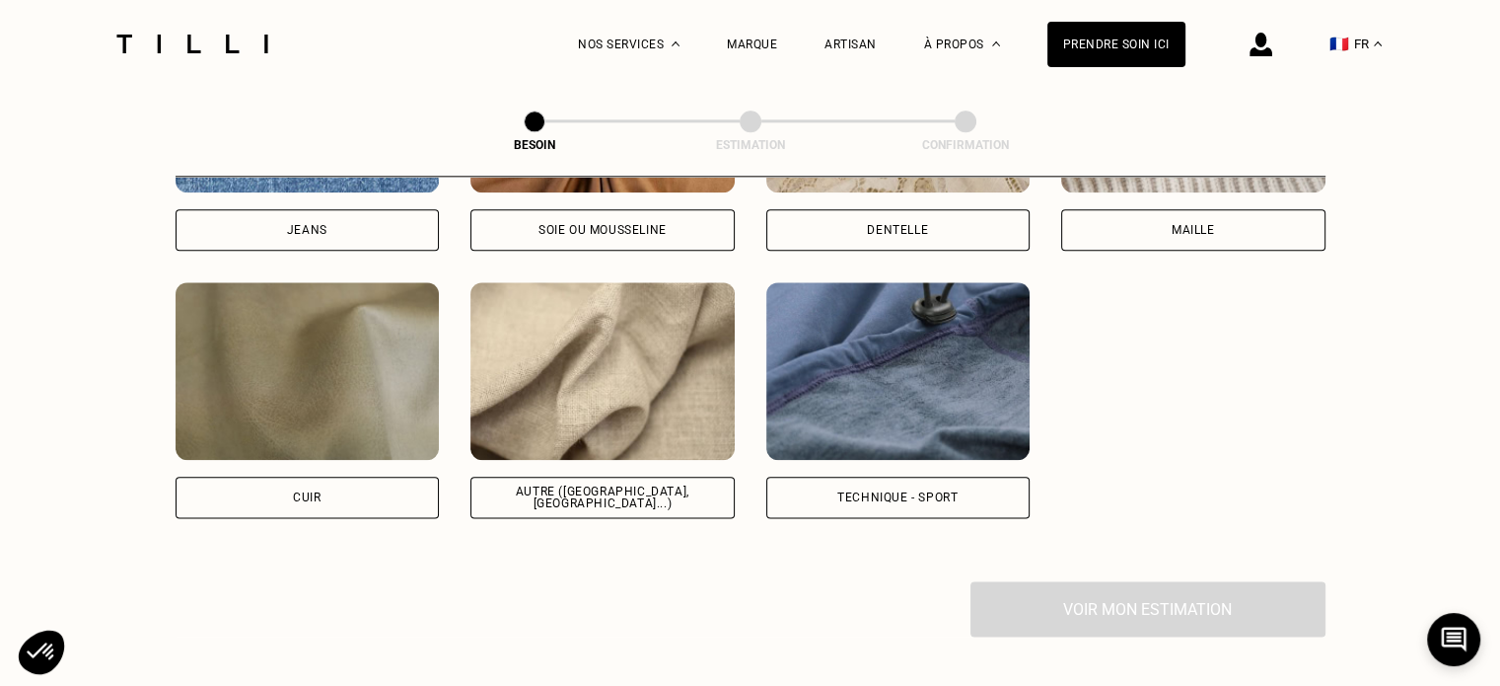
click at [676, 413] on img at bounding box center [603, 371] width 264 height 178
select select "FR"
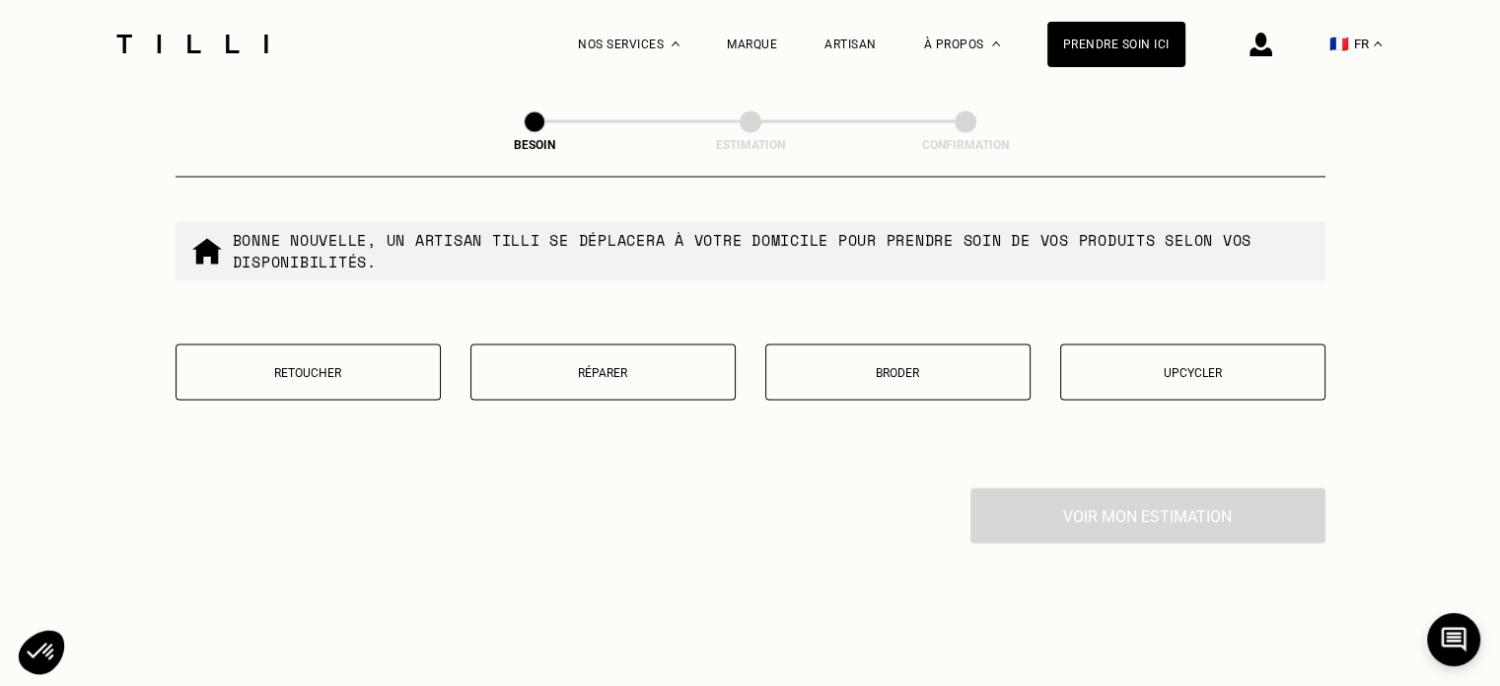
scroll to position [3439, 0]
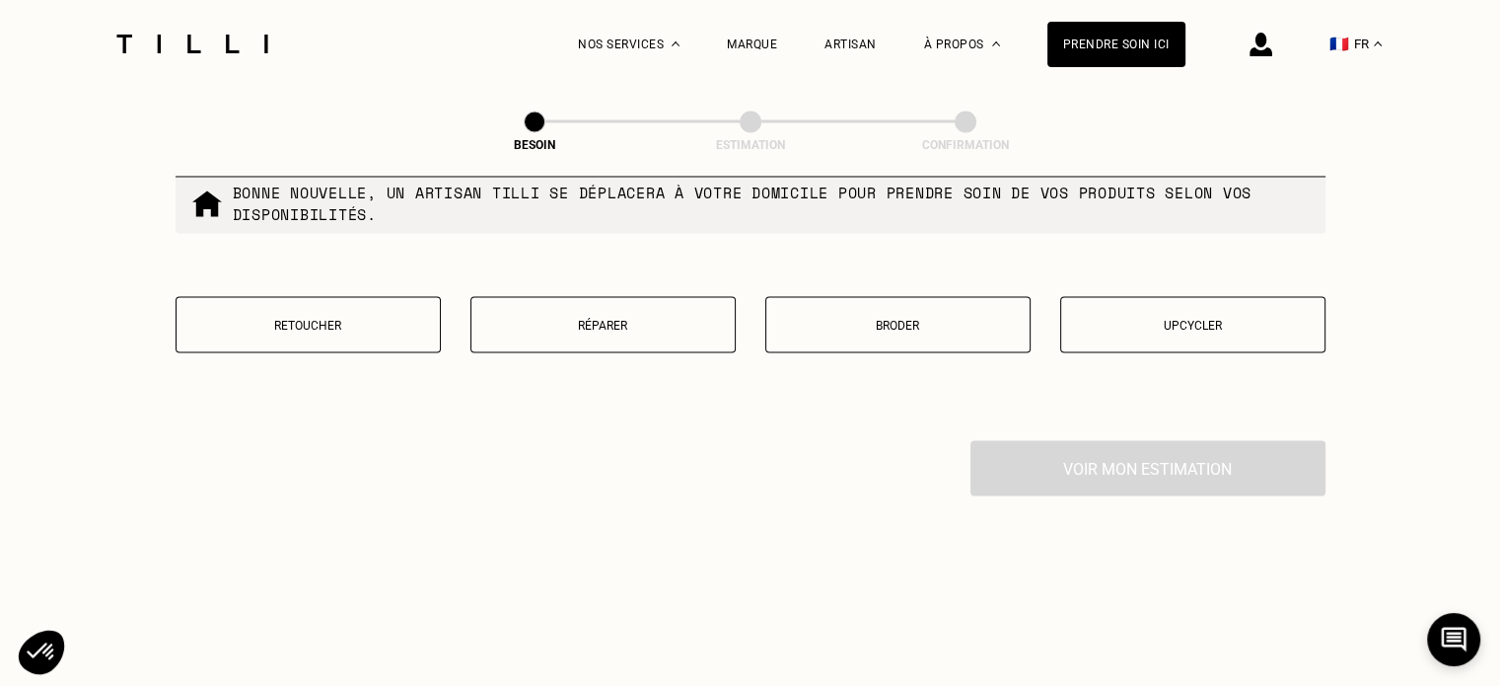
click at [370, 324] on button "Retoucher" at bounding box center [308, 324] width 265 height 56
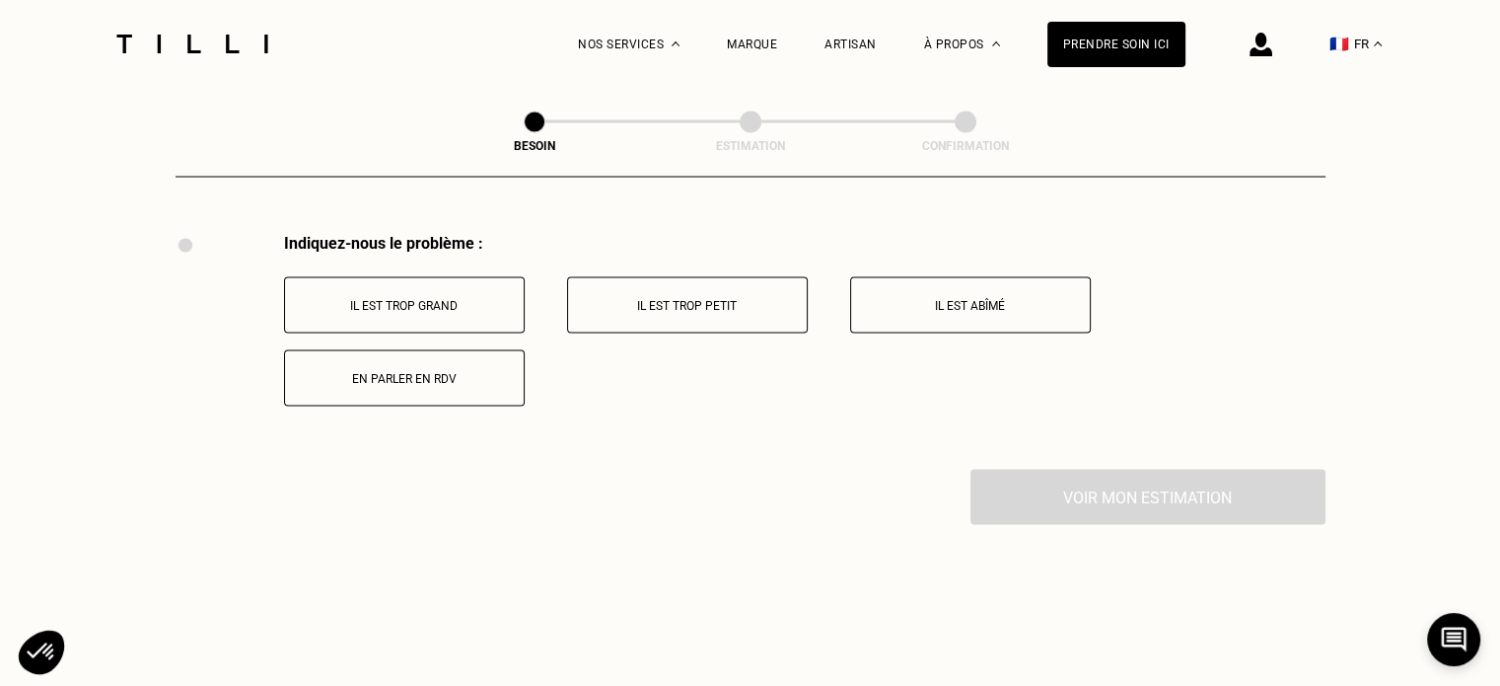
scroll to position [3743, 0]
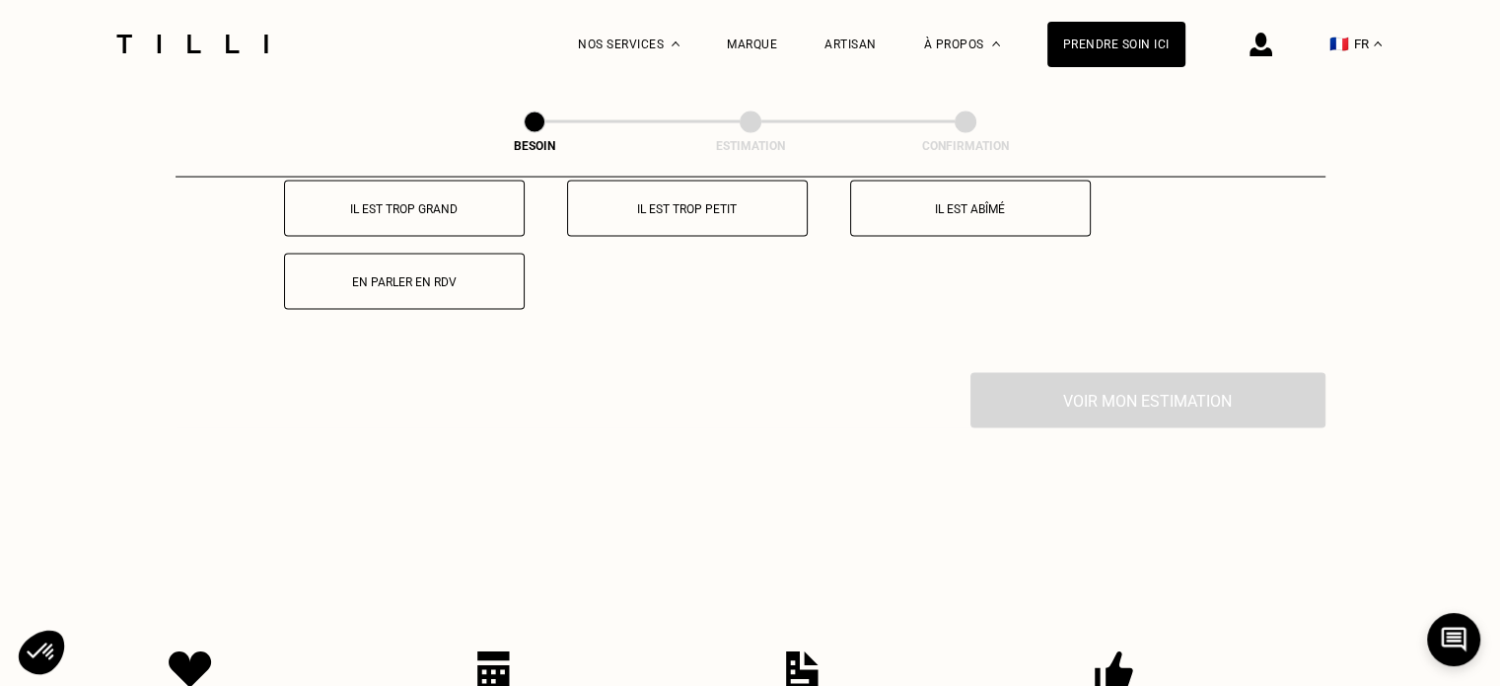
click at [479, 274] on p "En parler en RDV" at bounding box center [404, 281] width 219 height 14
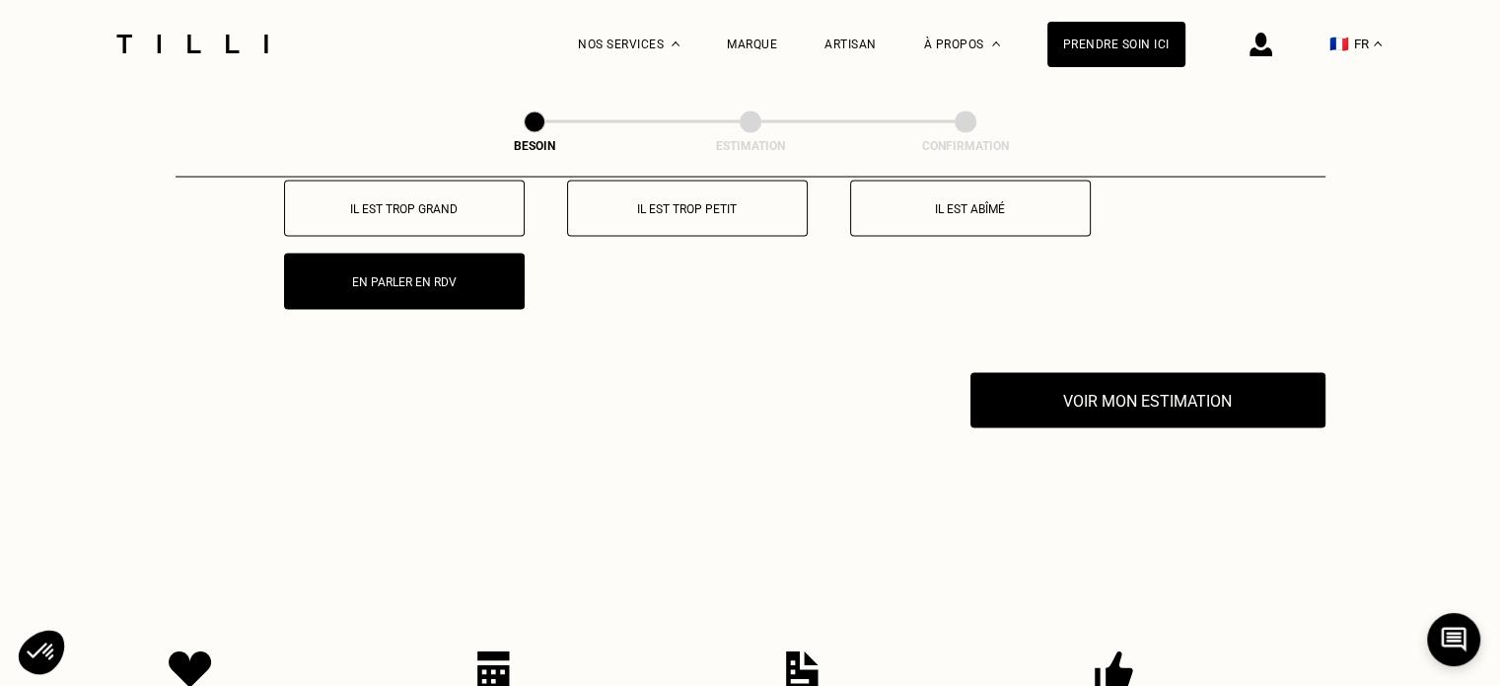
scroll to position [3883, 0]
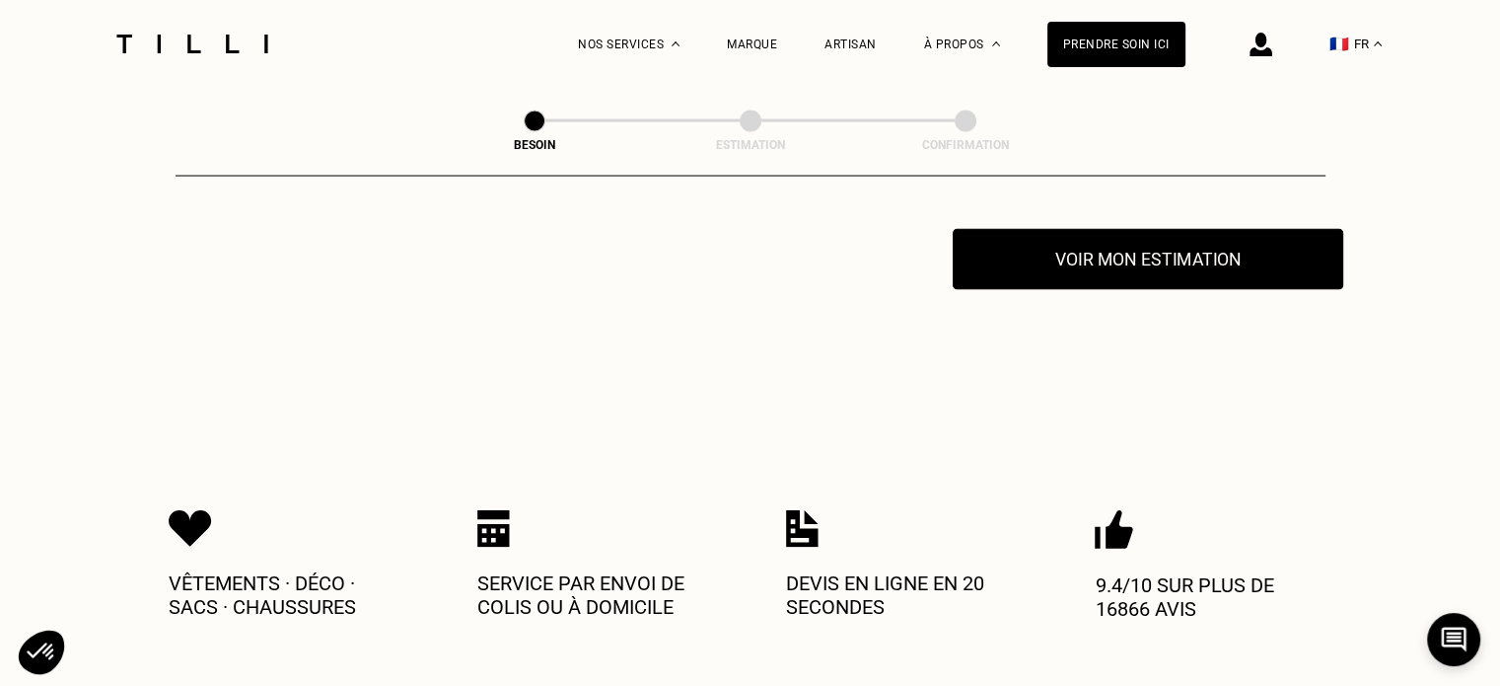
click at [1161, 254] on button "Voir mon estimation" at bounding box center [1148, 259] width 391 height 61
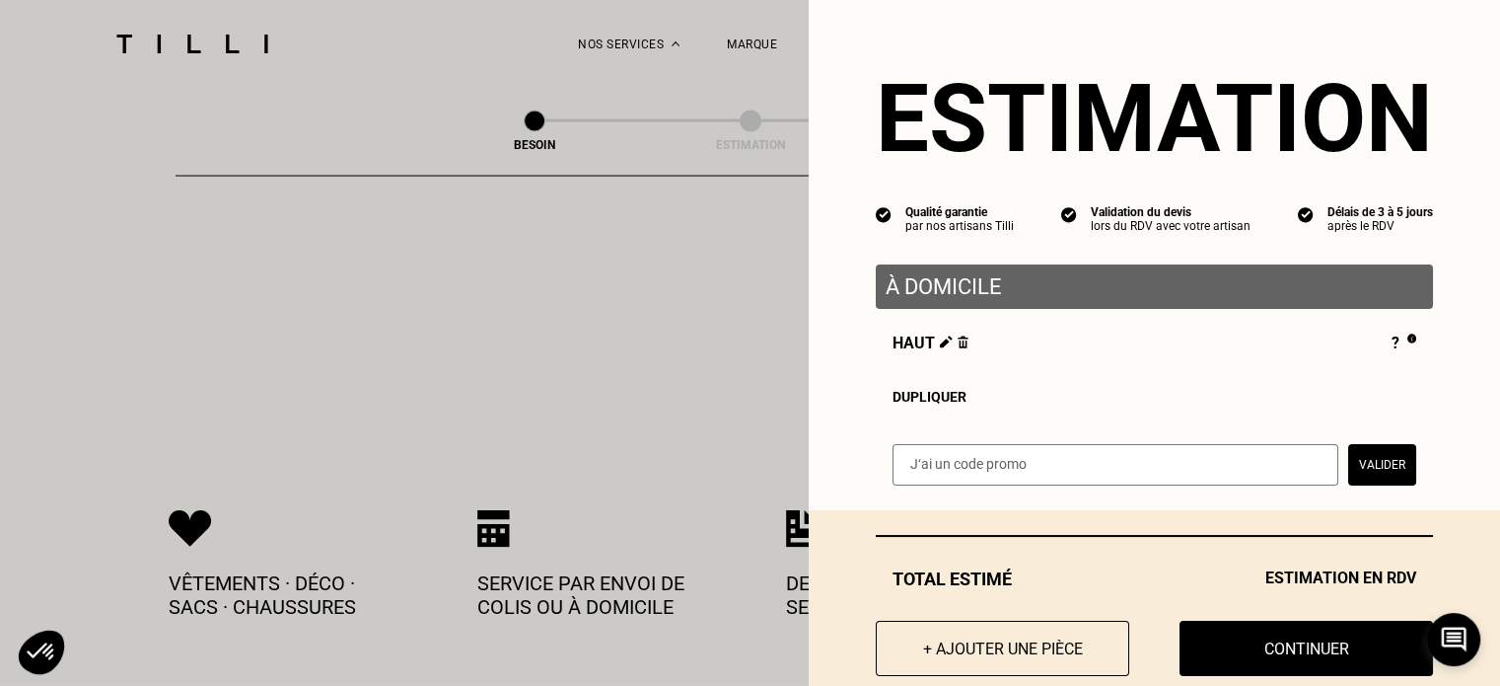
scroll to position [44, 0]
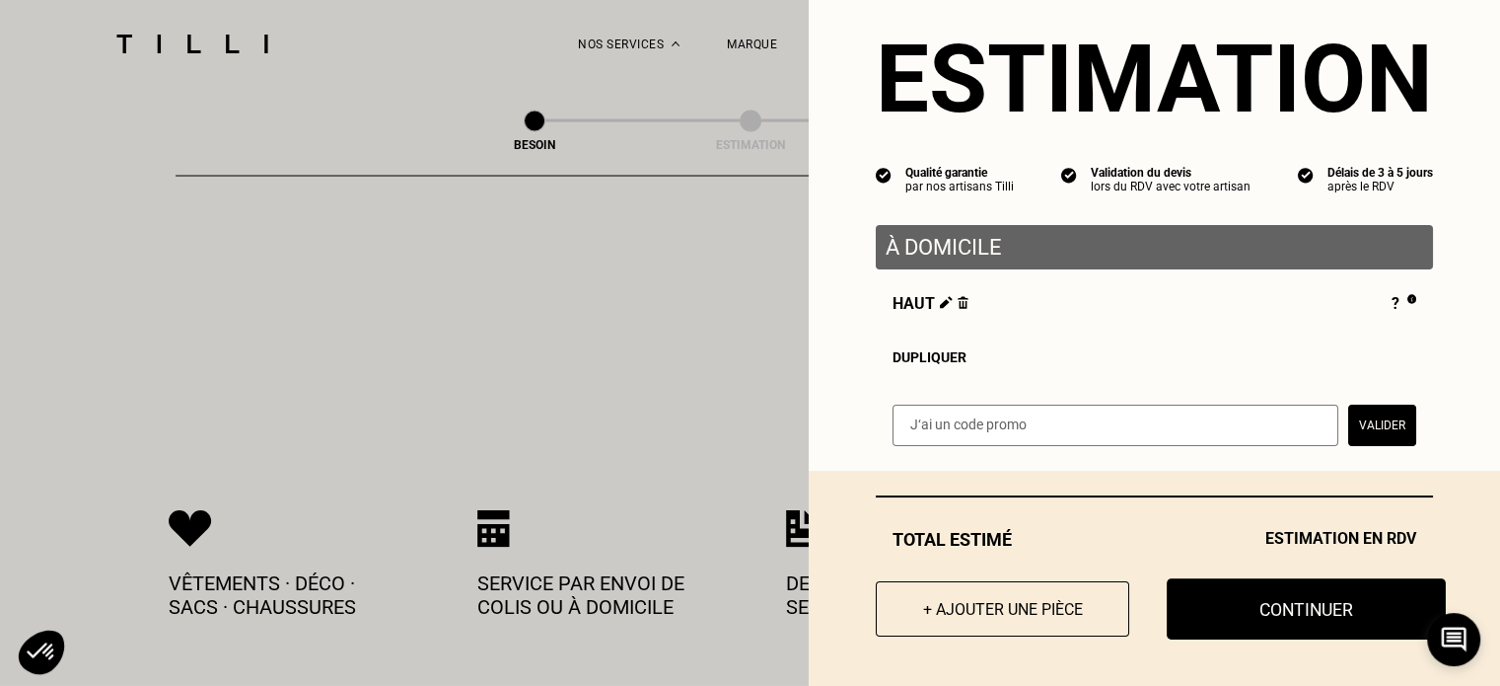
click at [1215, 615] on button "Continuer" at bounding box center [1306, 608] width 279 height 61
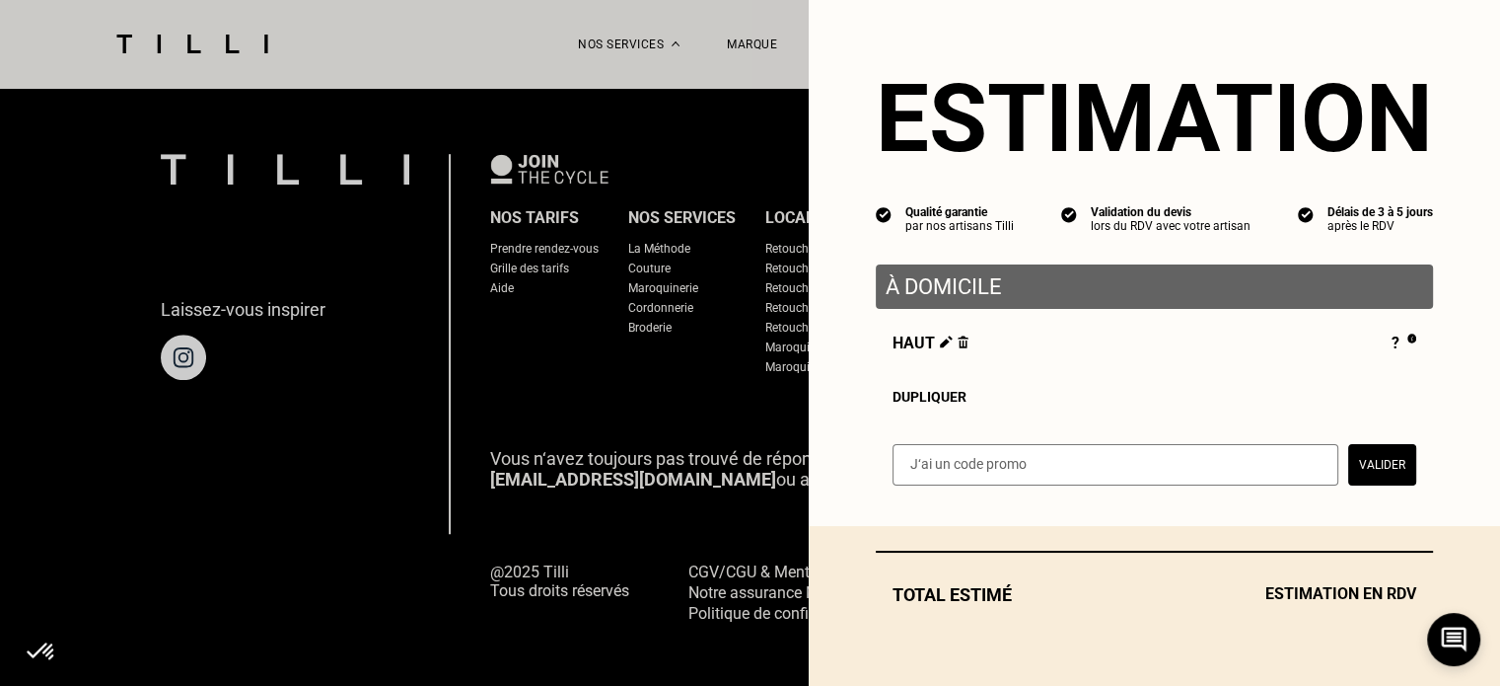
scroll to position [0, 0]
select select "FR"
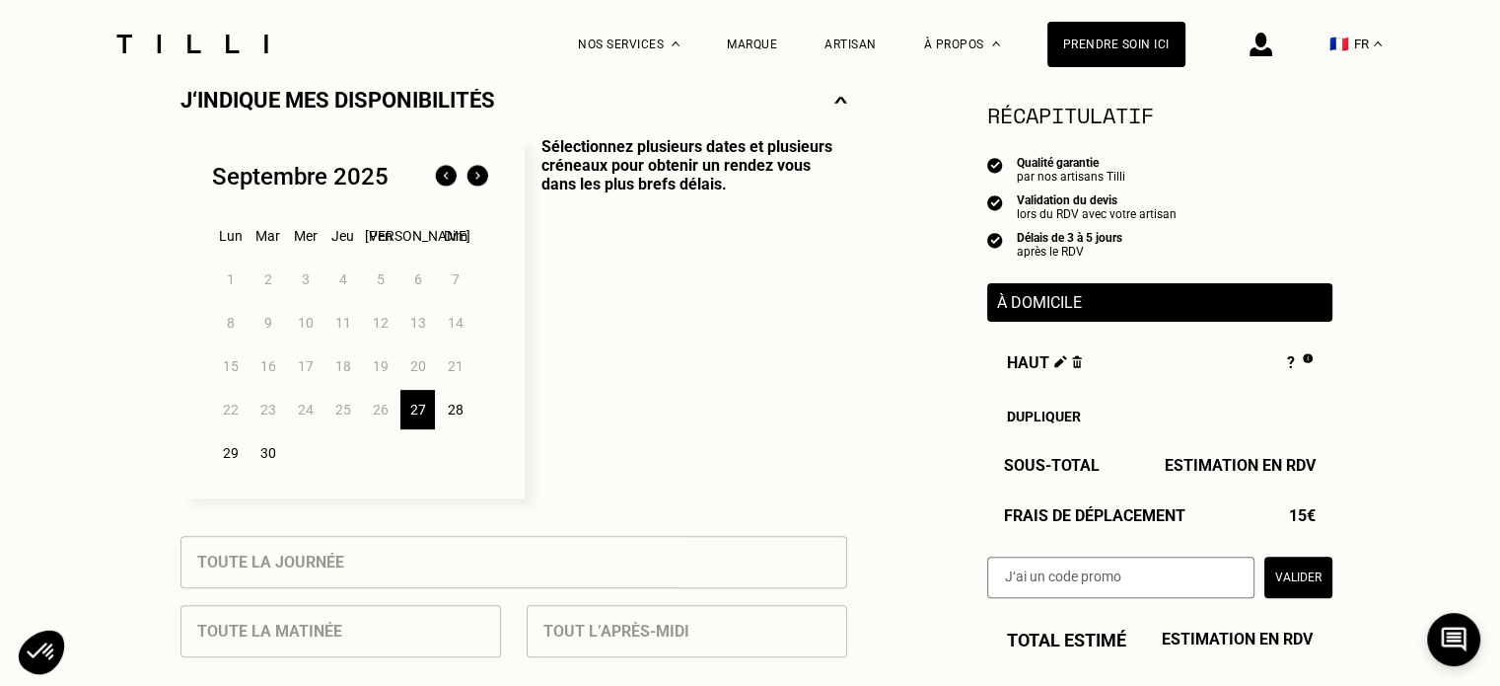
scroll to position [493, 0]
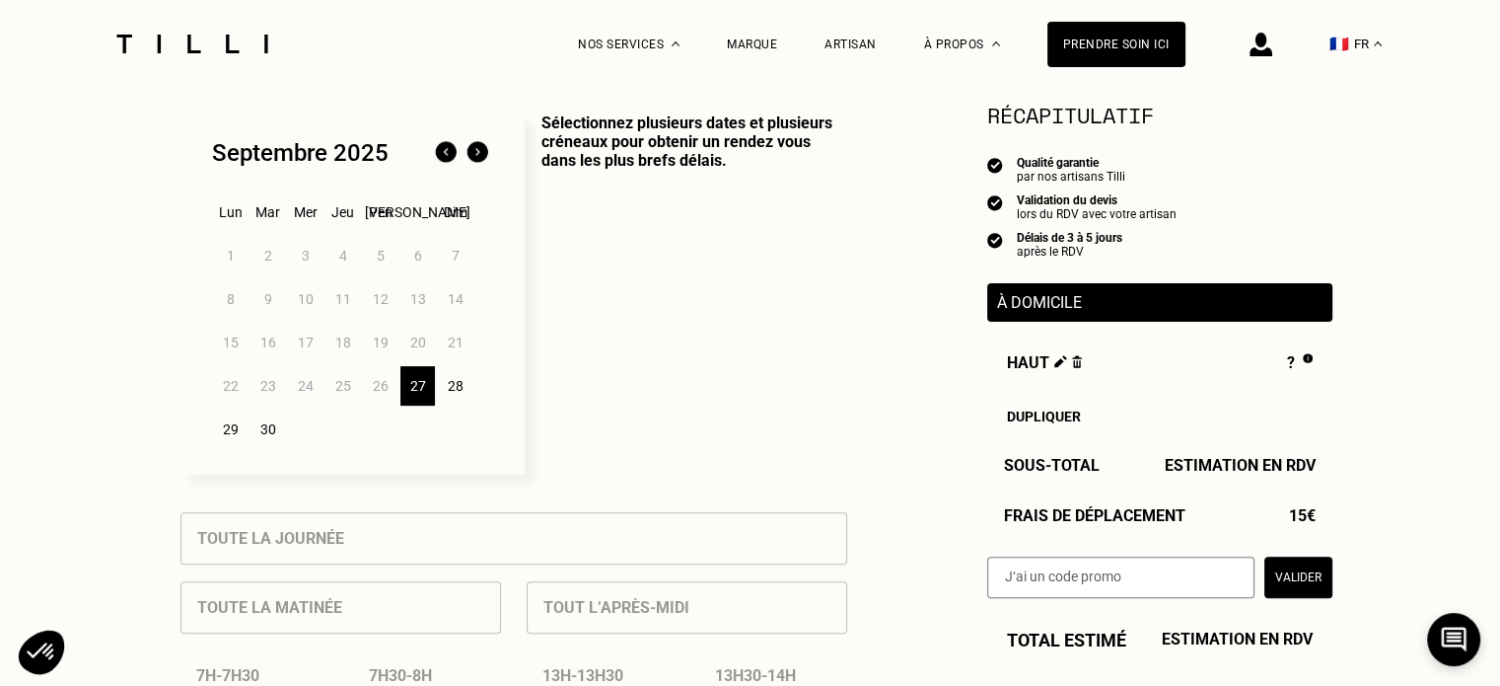
click at [471, 159] on img at bounding box center [478, 153] width 32 height 32
click at [443, 161] on img at bounding box center [446, 153] width 32 height 32
click at [221, 434] on div "29" at bounding box center [230, 428] width 35 height 39
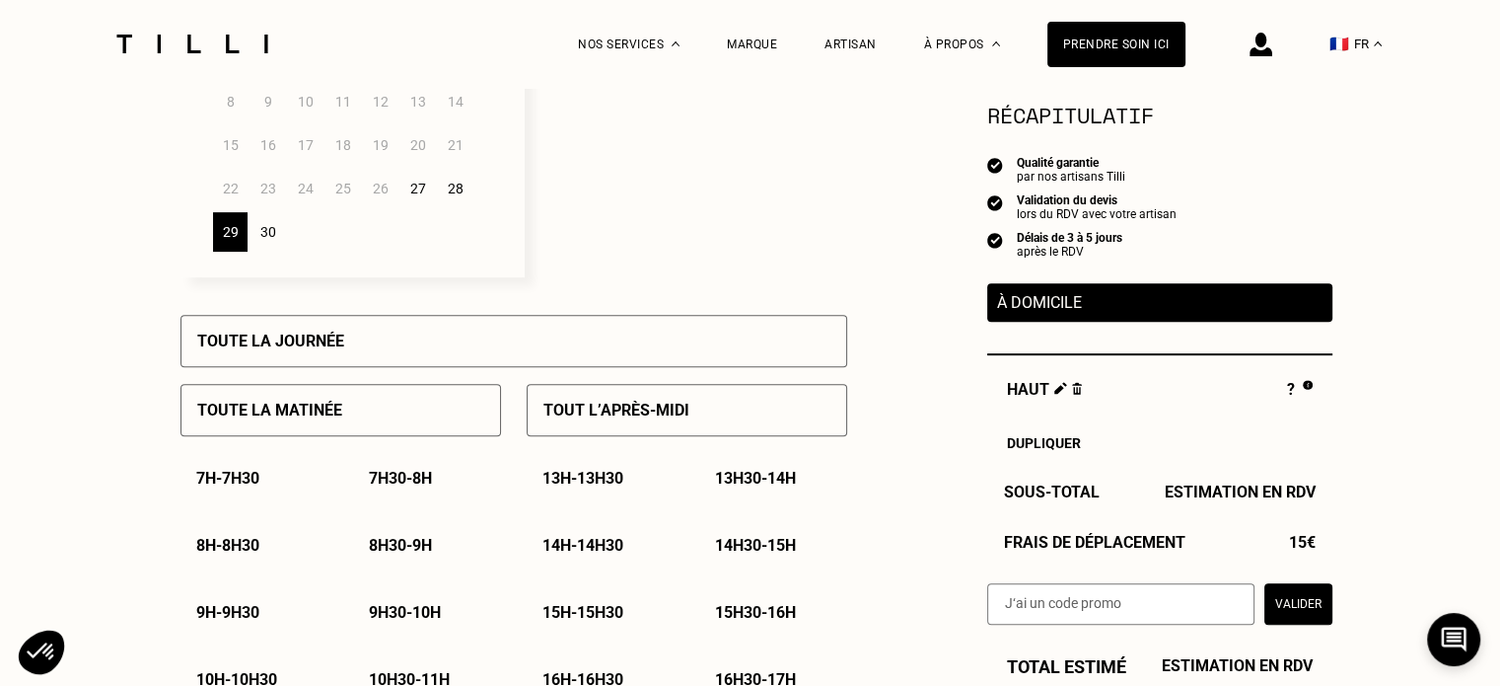
scroll to position [789, 0]
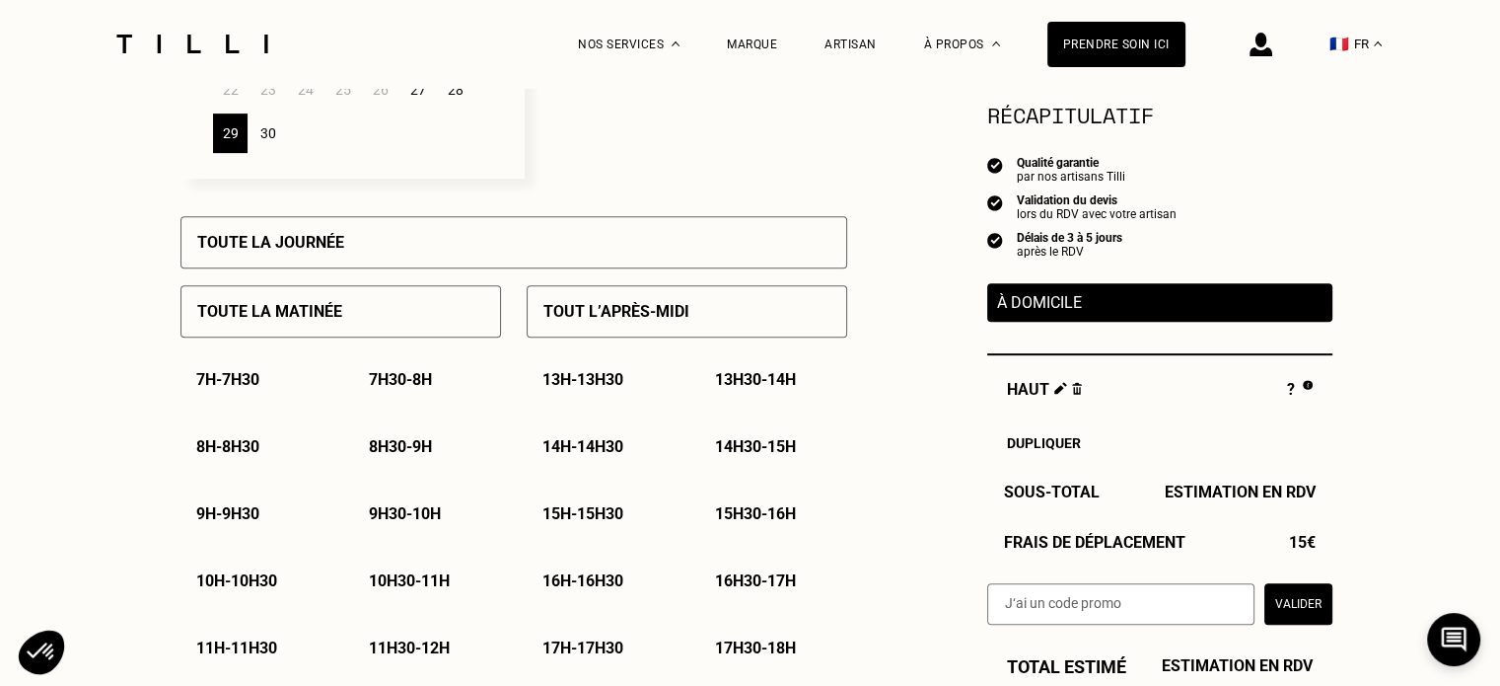
click at [335, 243] on p "Toute la journée" at bounding box center [270, 242] width 147 height 19
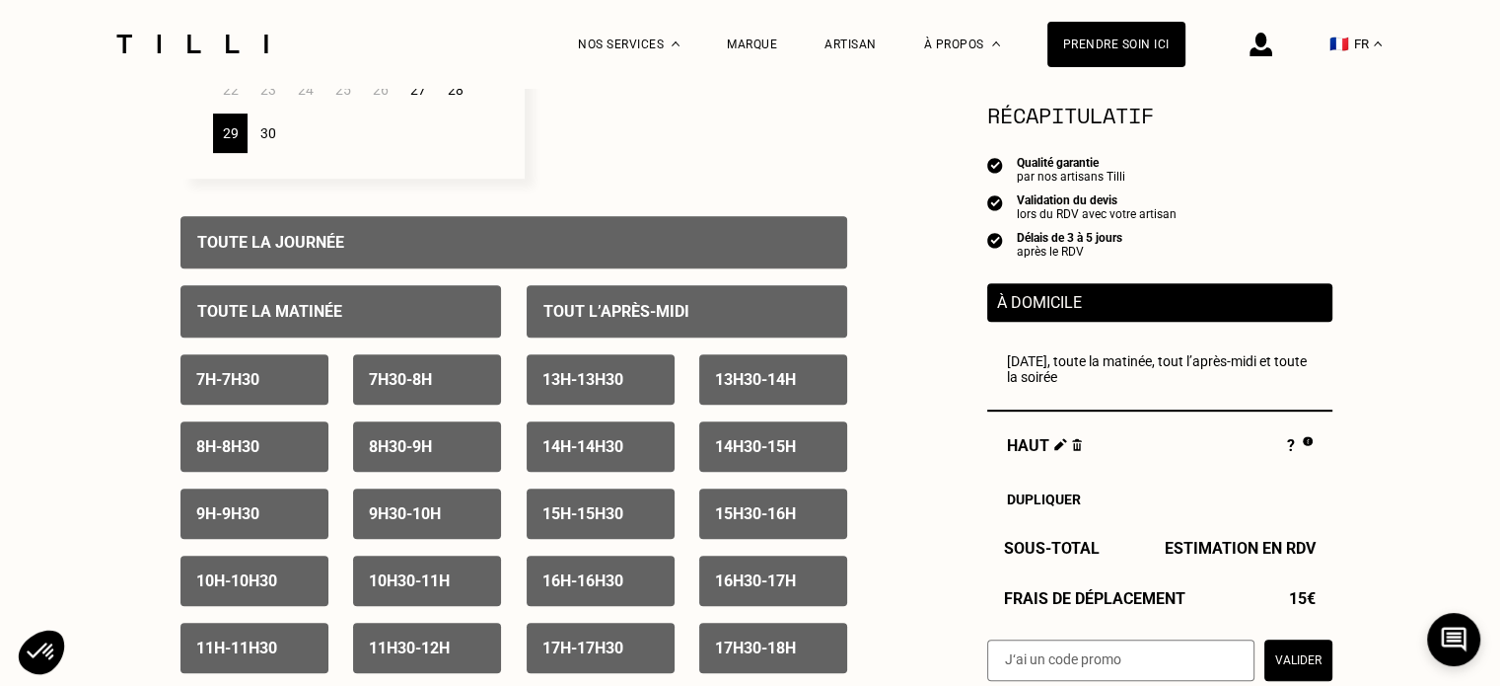
click at [335, 243] on p "Toute la journée" at bounding box center [270, 242] width 147 height 19
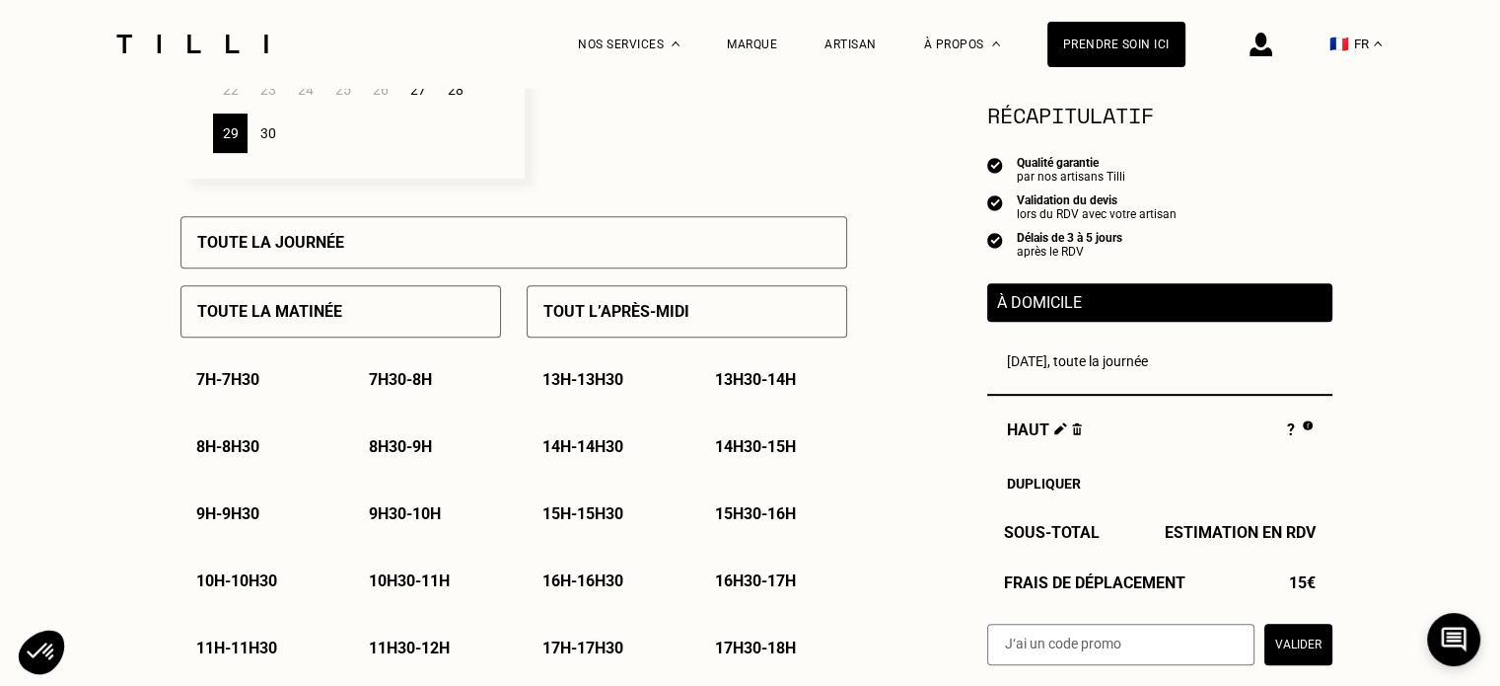
drag, startPoint x: 226, startPoint y: 525, endPoint x: 342, endPoint y: 520, distance: 116.5
click at [229, 523] on p "9h - 9h30" at bounding box center [227, 513] width 63 height 19
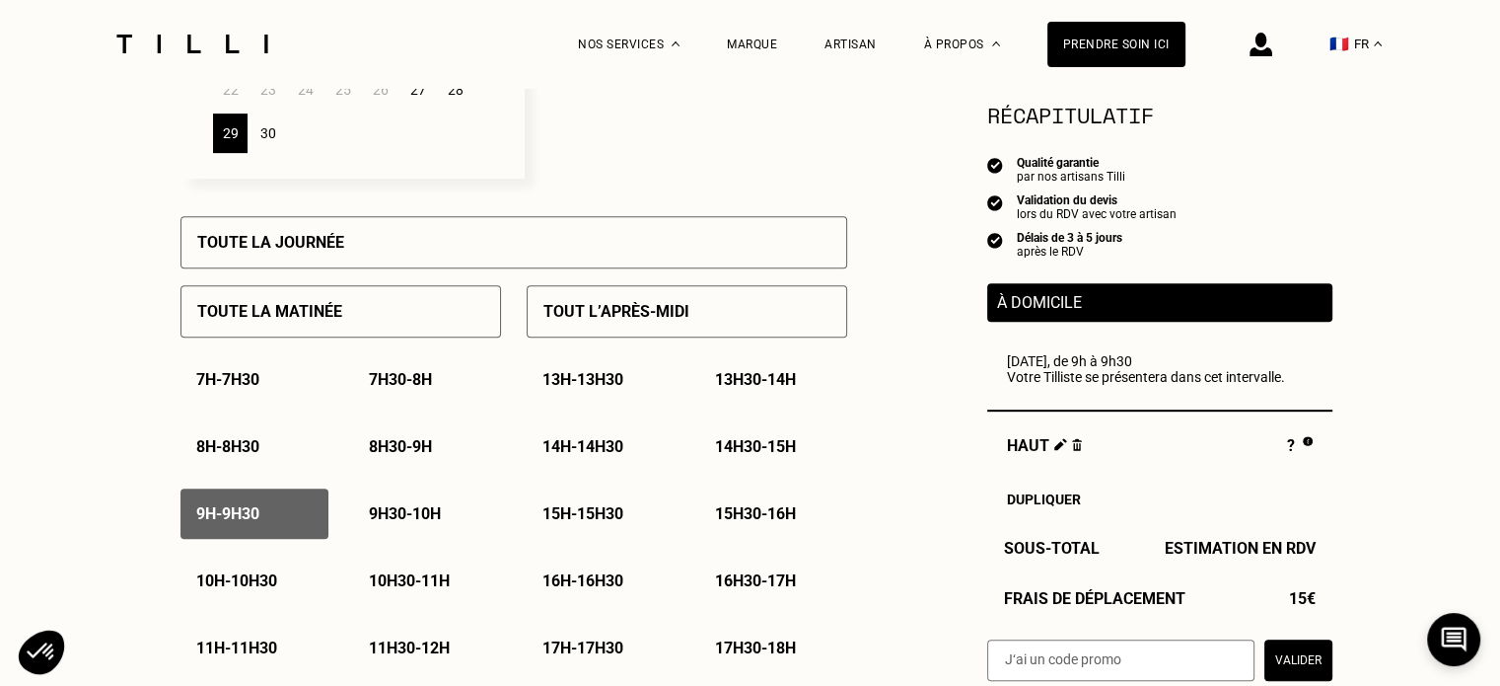
click at [380, 520] on p "9h30 - 10h" at bounding box center [405, 513] width 72 height 19
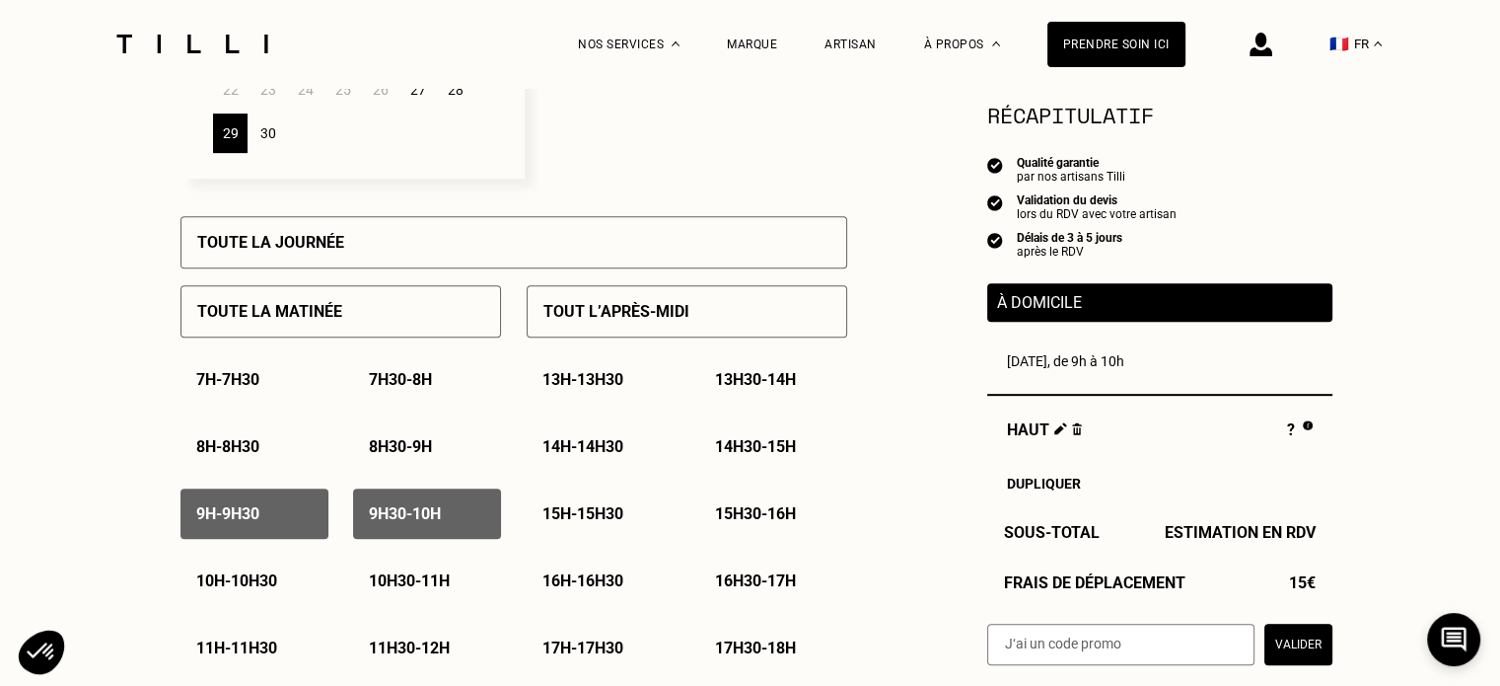
click at [277, 583] on p "10h - 10h30" at bounding box center [236, 580] width 81 height 19
click at [408, 589] on p "10h30 - 11h" at bounding box center [409, 580] width 81 height 19
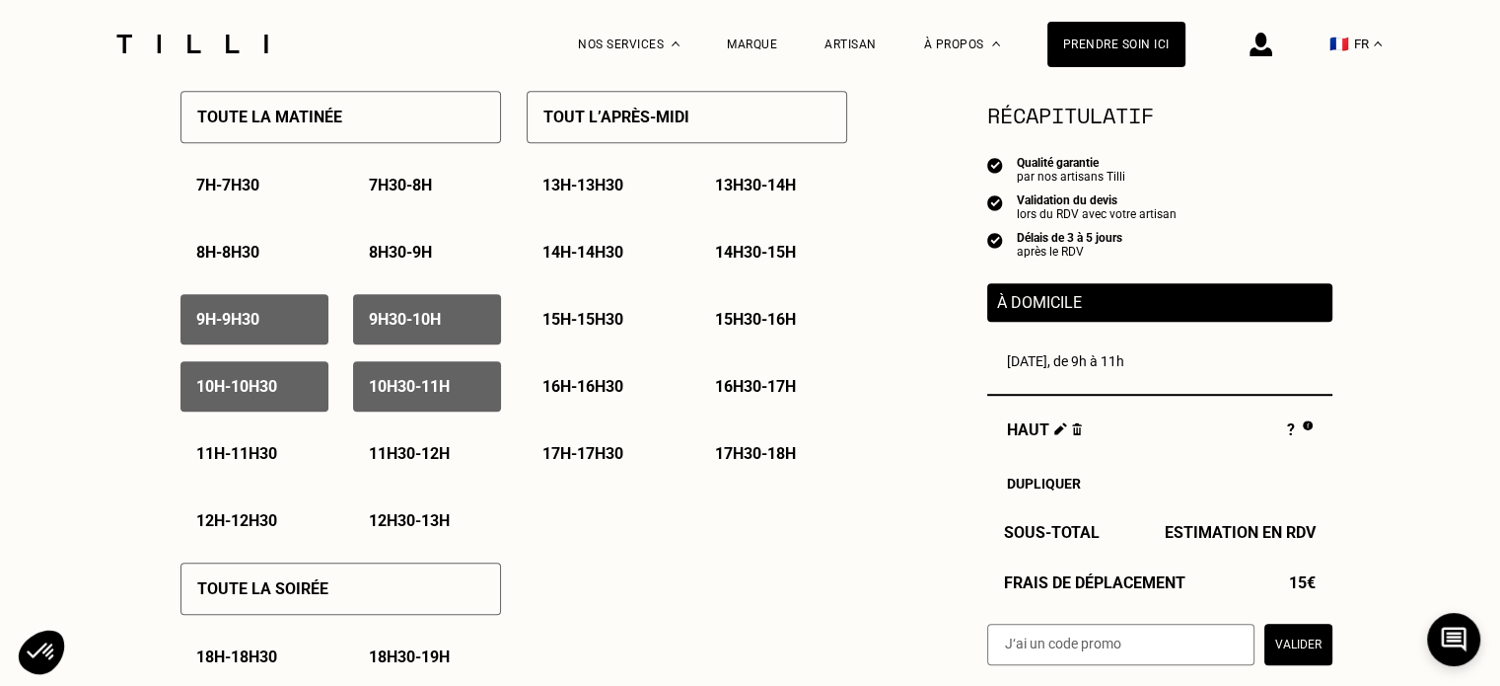
scroll to position [987, 0]
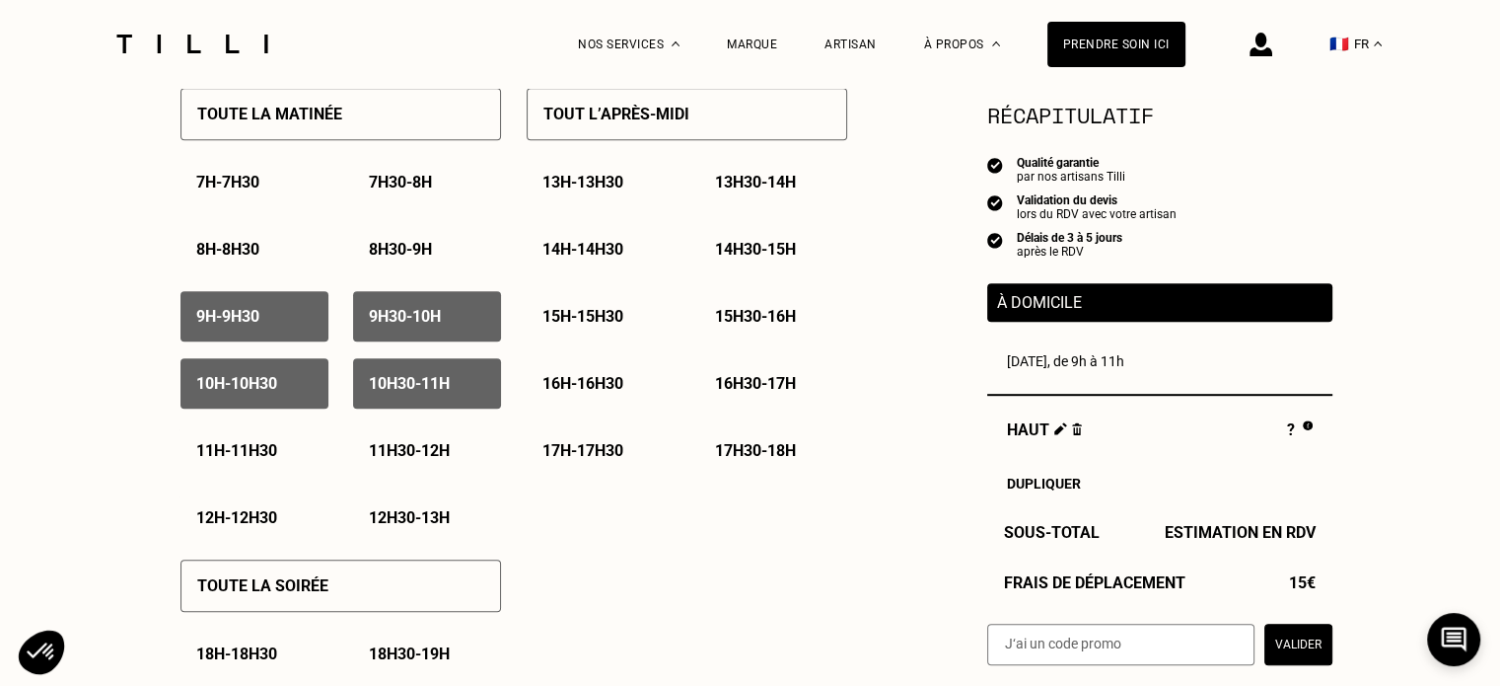
drag, startPoint x: 272, startPoint y: 464, endPoint x: 386, endPoint y: 460, distance: 113.5
click at [272, 460] on p "11h - 11h30" at bounding box center [236, 450] width 81 height 19
click at [387, 460] on p "11h30 - 12h" at bounding box center [409, 450] width 81 height 19
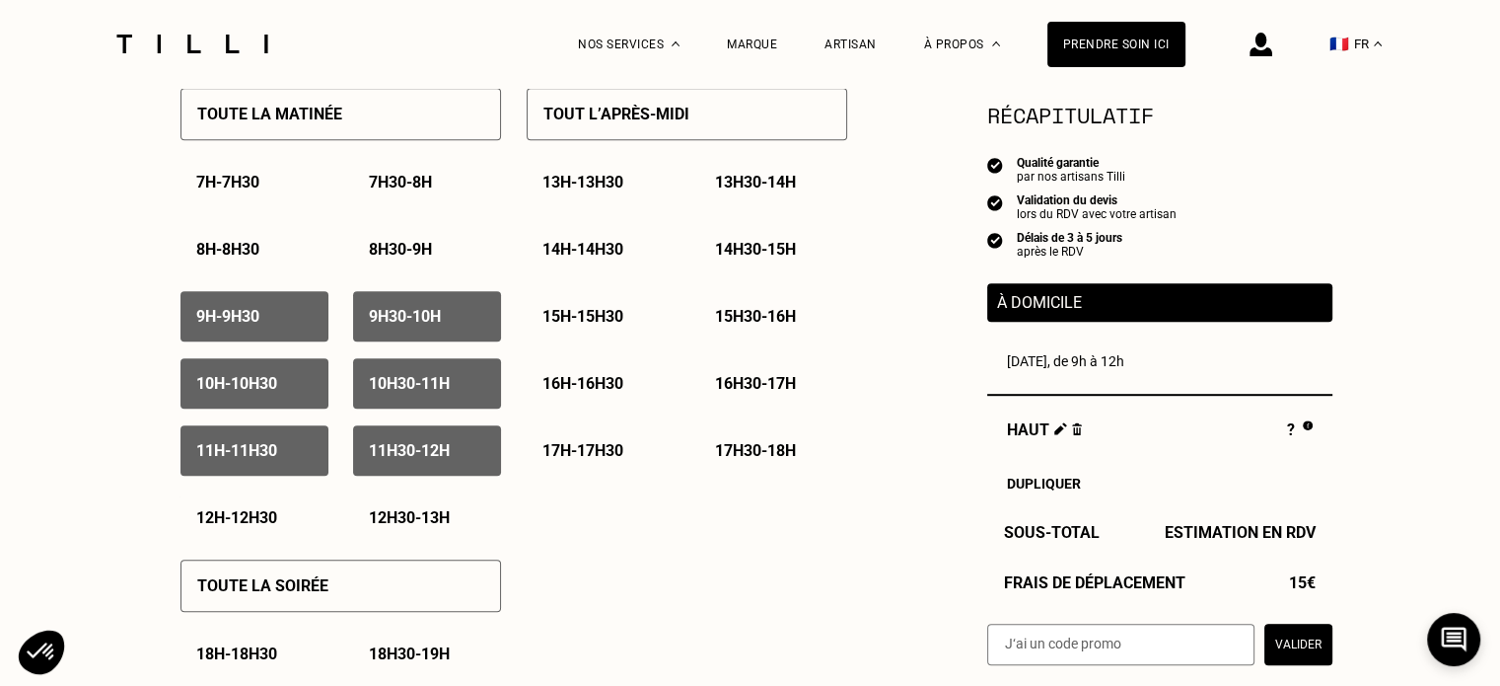
drag, startPoint x: 251, startPoint y: 506, endPoint x: 335, endPoint y: 515, distance: 85.3
click at [249, 506] on div "12h - 12h30" at bounding box center [255, 517] width 148 height 50
drag, startPoint x: 404, startPoint y: 514, endPoint x: 418, endPoint y: 500, distance: 19.5
click at [405, 514] on p "12h30 - 13h" at bounding box center [409, 517] width 81 height 19
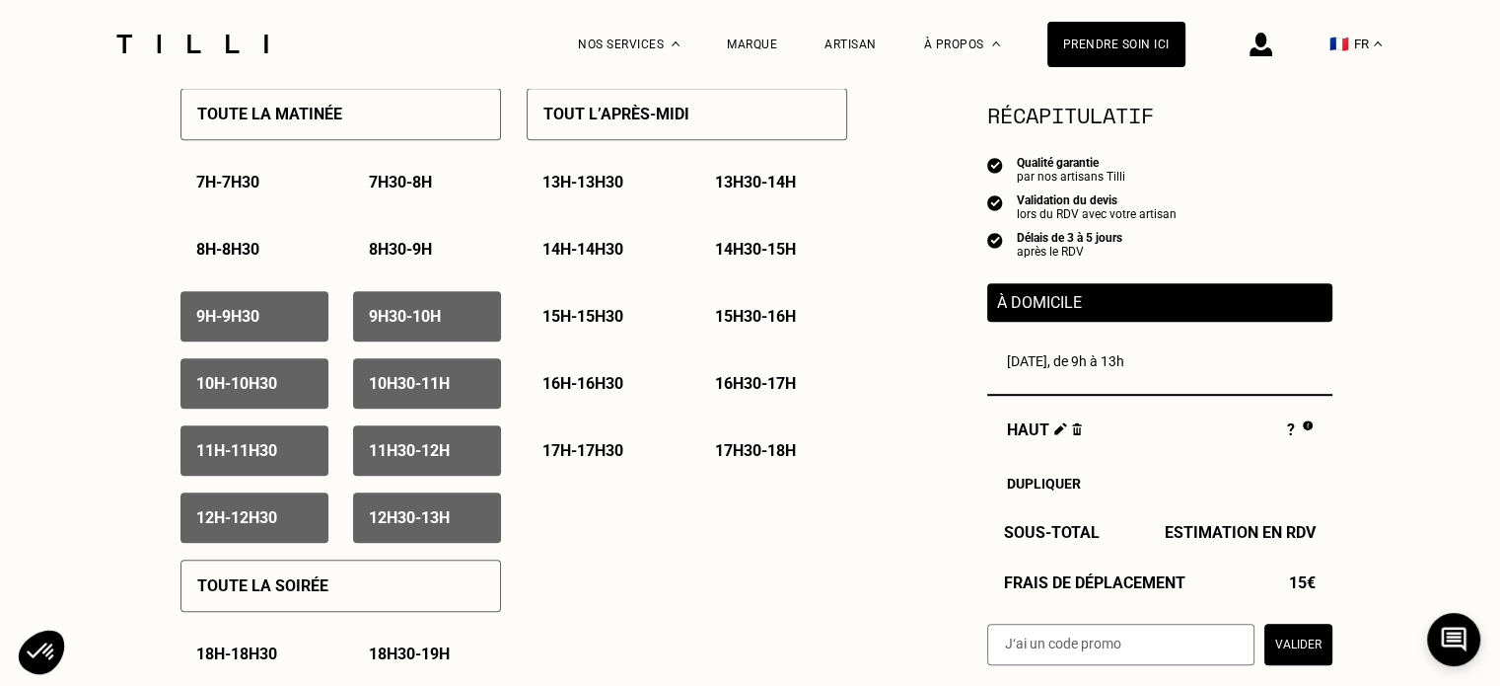
click at [590, 173] on div "13h - 13h30" at bounding box center [601, 182] width 148 height 50
click at [735, 204] on div "13h30 - 14h" at bounding box center [773, 182] width 148 height 50
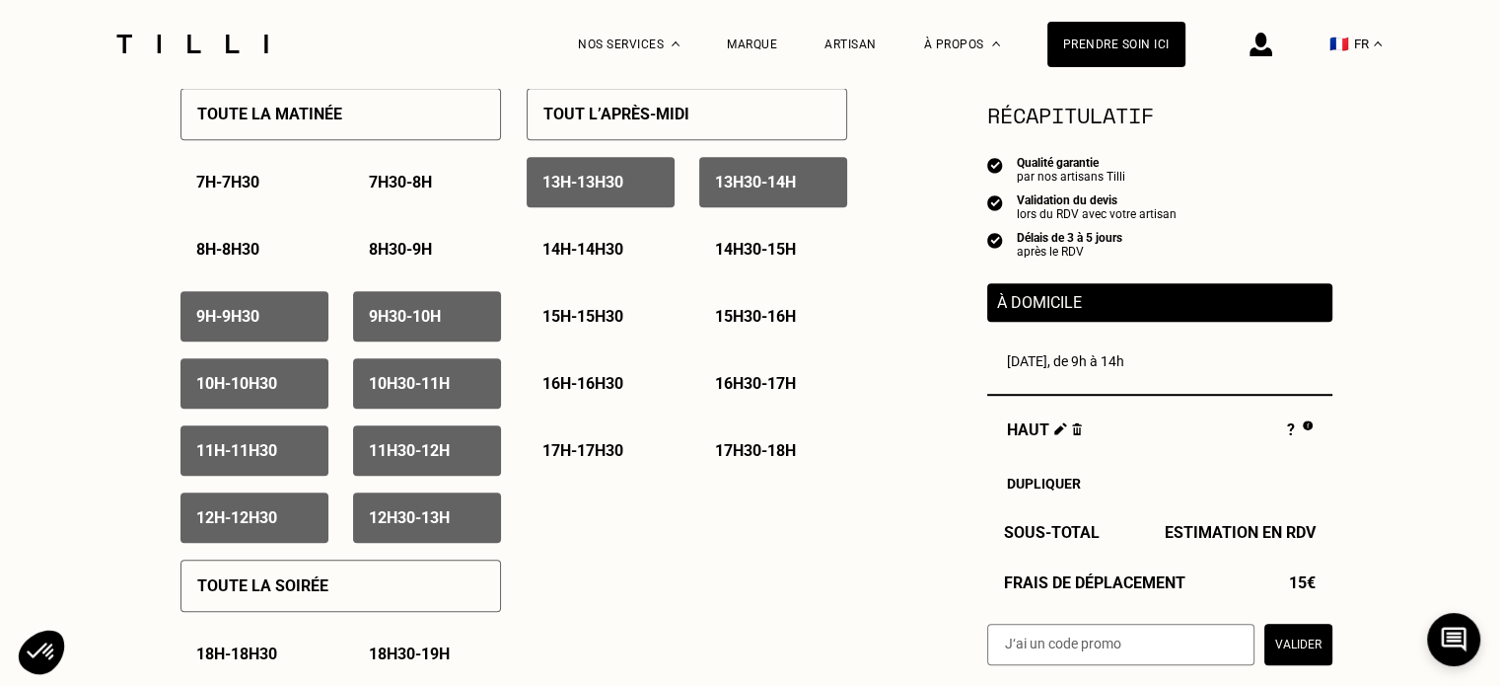
click at [591, 258] on p "14h - 14h30" at bounding box center [583, 249] width 81 height 19
click at [714, 252] on div "14h30 - 15h" at bounding box center [773, 249] width 148 height 50
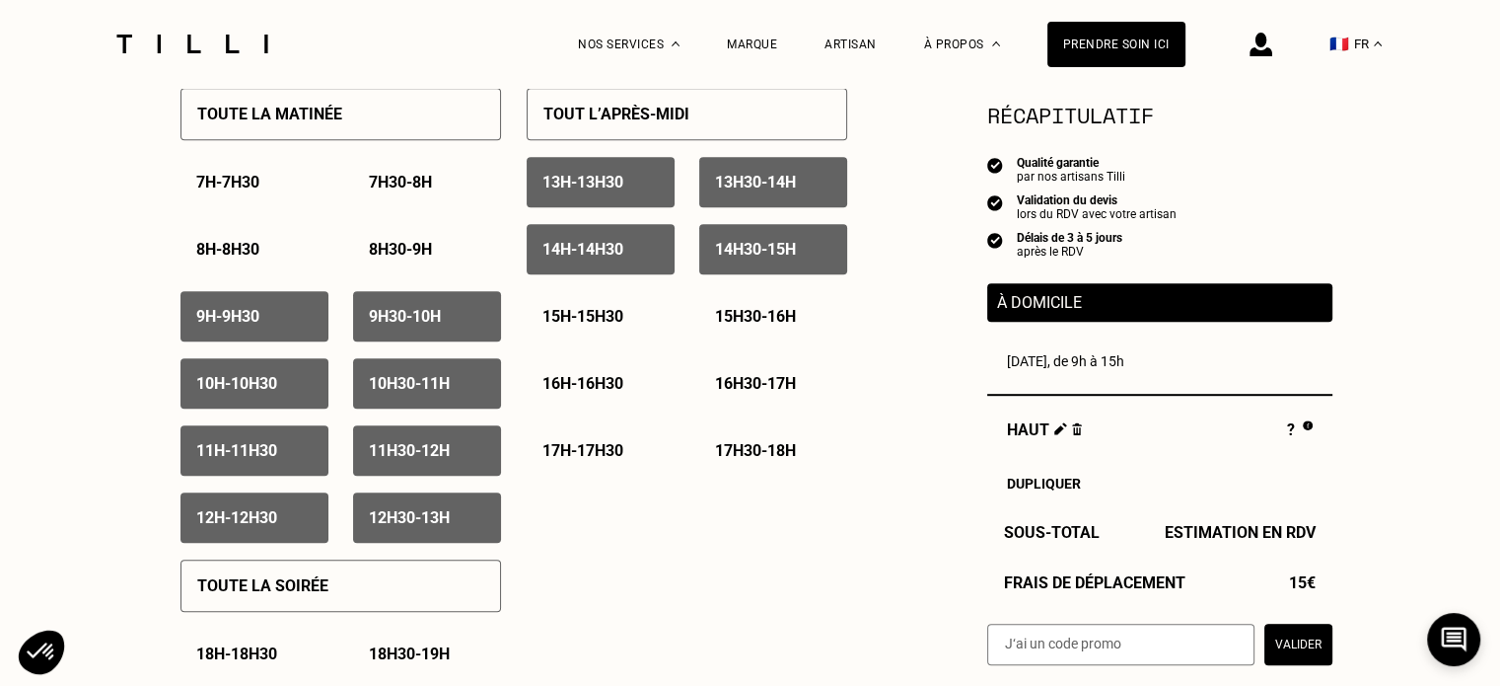
click at [602, 319] on p "15h - 15h30" at bounding box center [583, 316] width 81 height 19
click at [774, 324] on p "15h30 - 16h" at bounding box center [755, 316] width 81 height 19
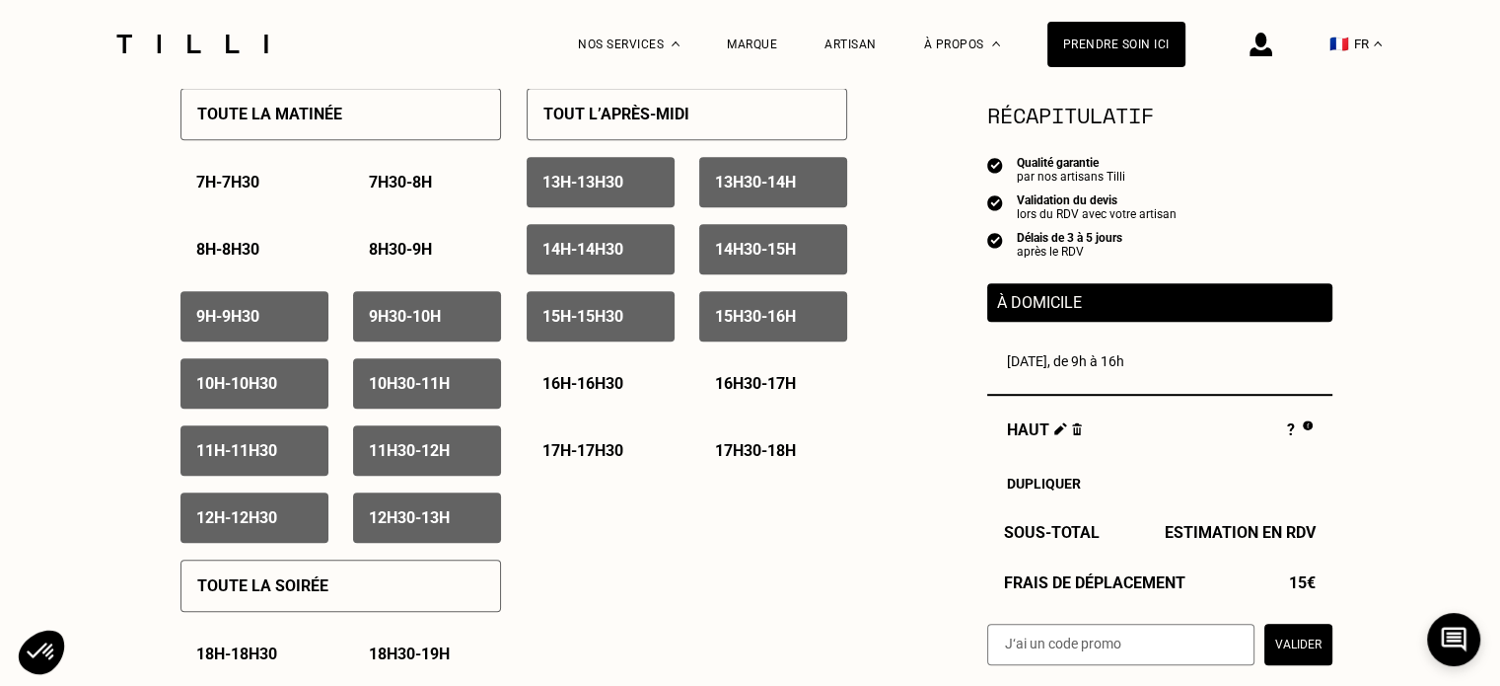
click at [582, 408] on div "16h - 16h30" at bounding box center [601, 383] width 148 height 50
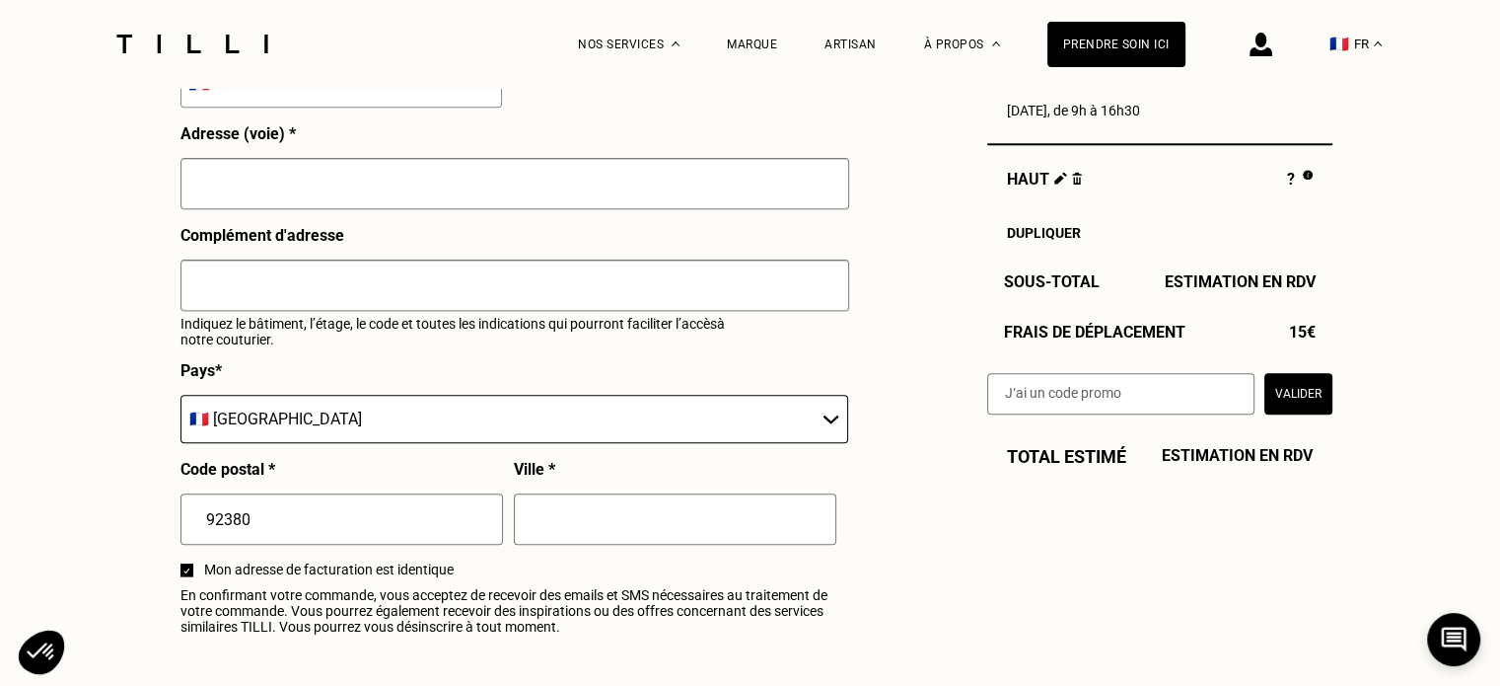
scroll to position [2170, 0]
